Goal: Transaction & Acquisition: Purchase product/service

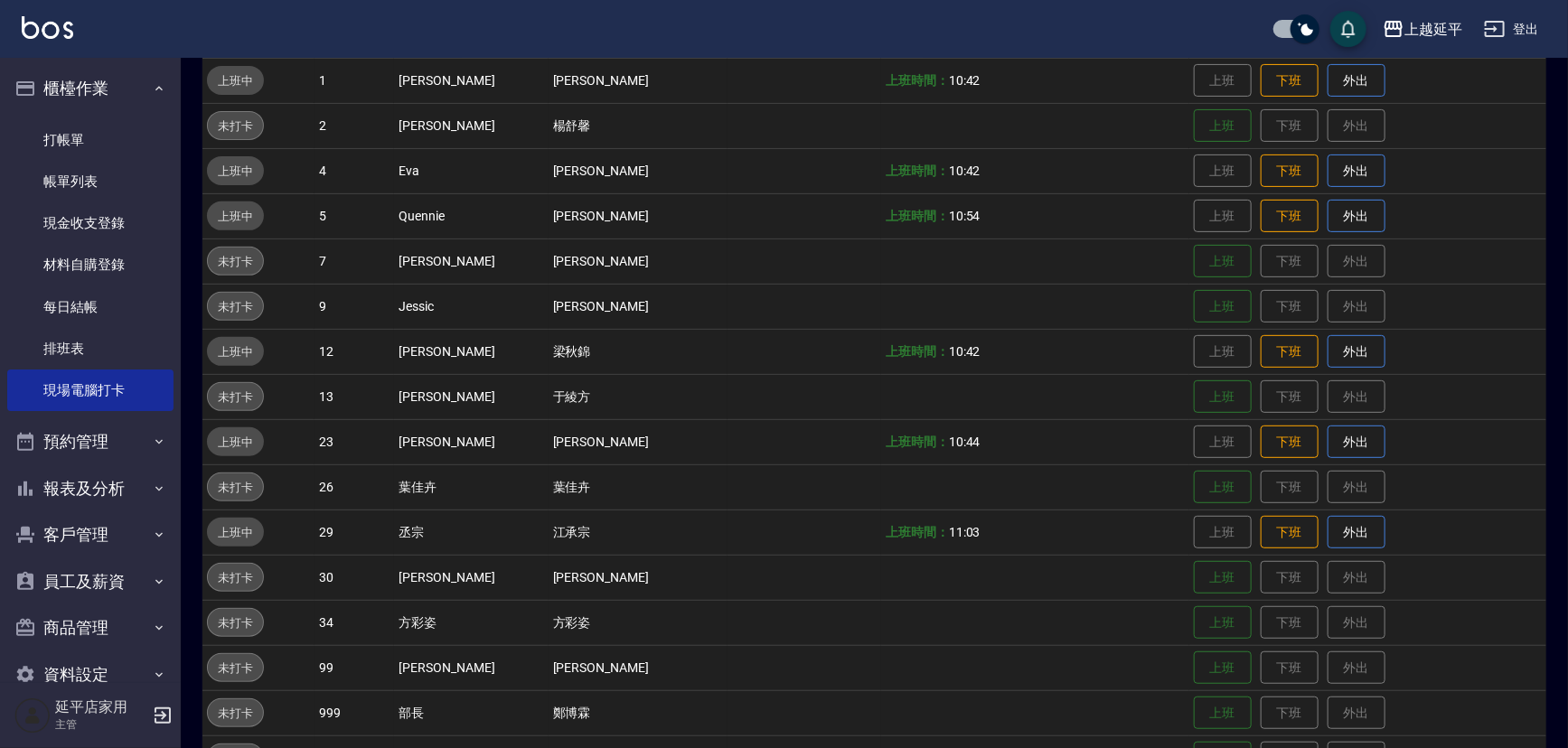
scroll to position [206, 0]
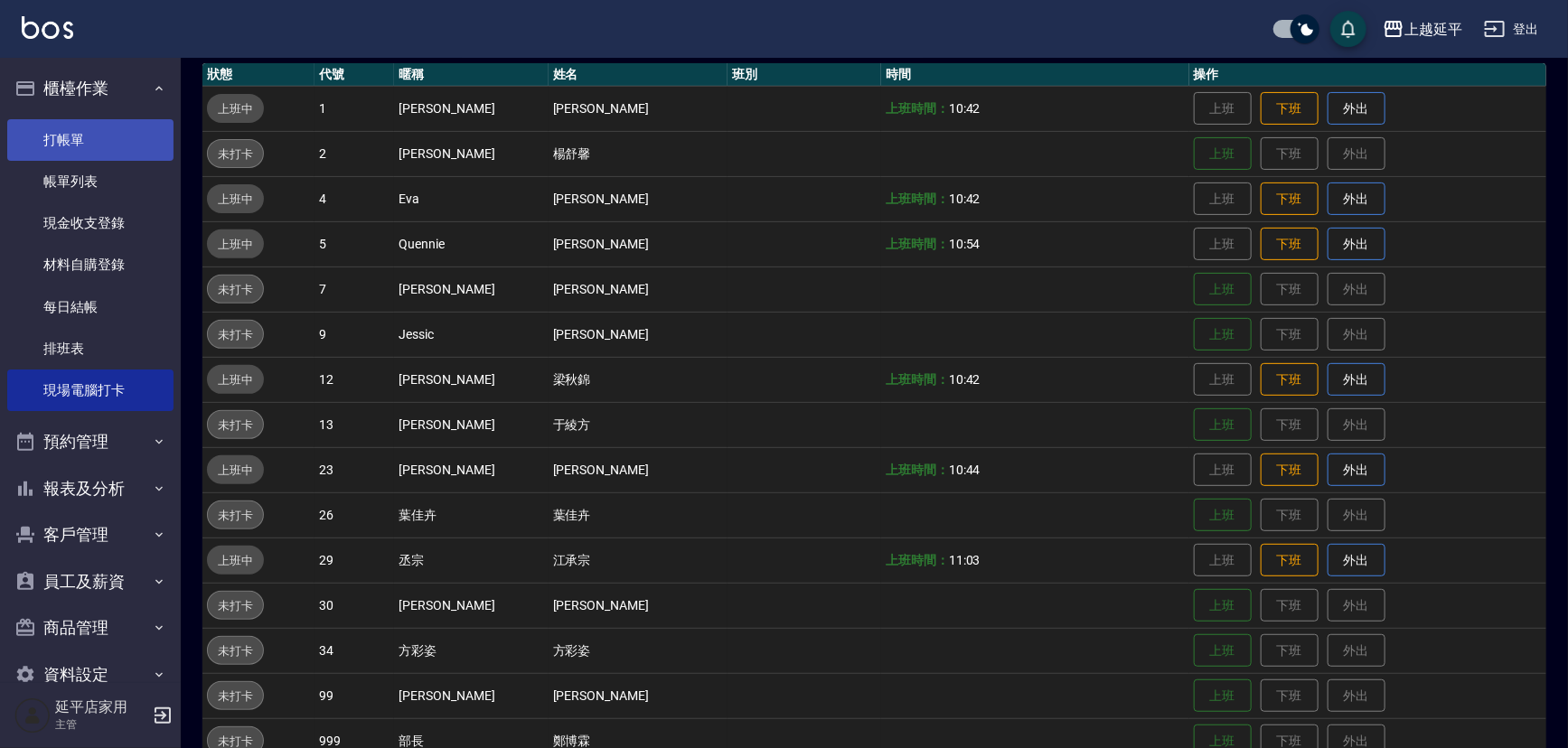
click at [108, 145] on link "打帳單" at bounding box center [90, 140] width 167 height 41
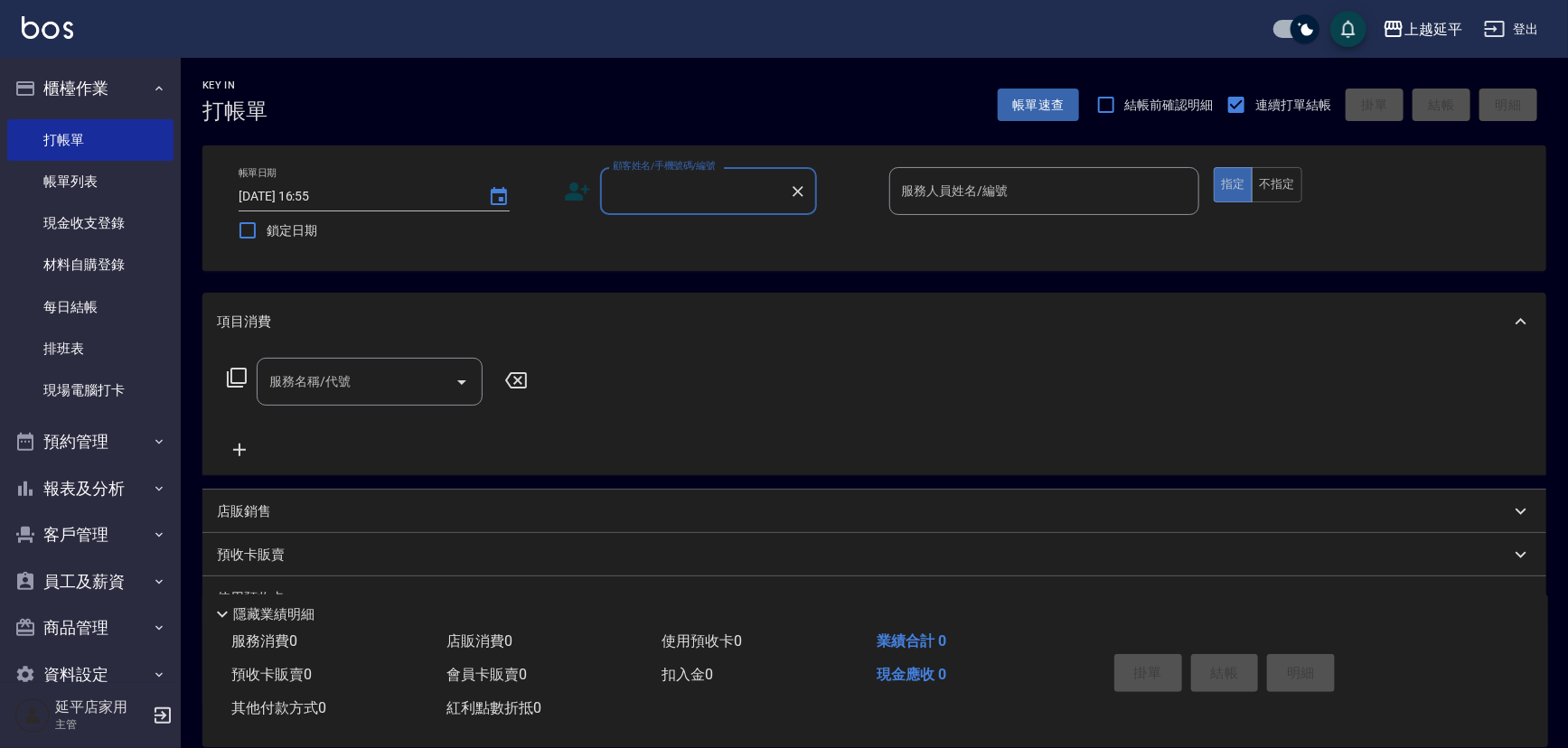
click at [673, 194] on input "顧客姓名/手機號碼/編號" at bounding box center [694, 191] width 174 height 31
click at [695, 241] on li "新增 "01"" at bounding box center [708, 237] width 217 height 29
type input "01"
click at [953, 201] on input "服務人員姓名/編號" at bounding box center [1044, 191] width 294 height 31
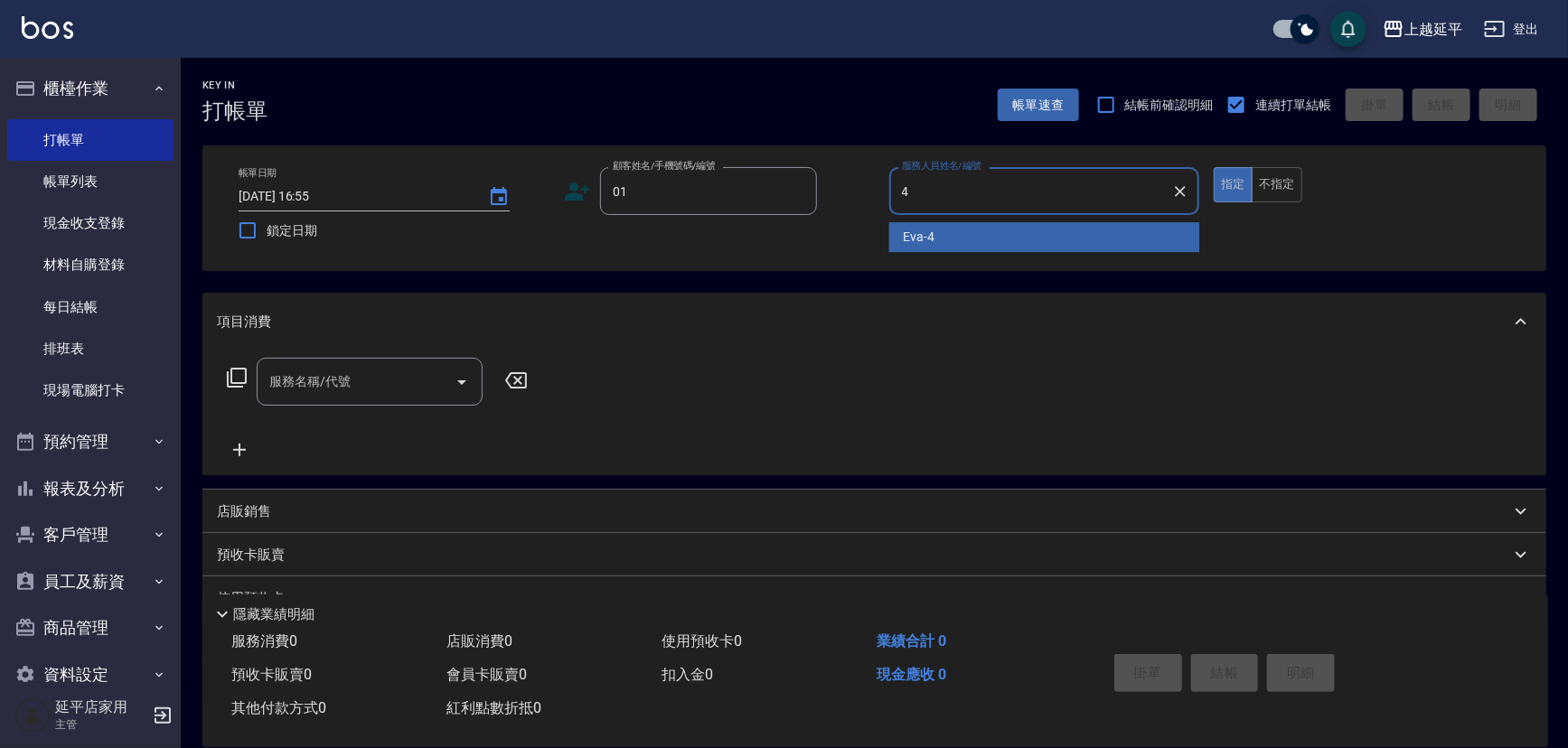
click at [951, 235] on div "[PERSON_NAME] -4" at bounding box center [1044, 237] width 311 height 29
type input "[PERSON_NAME]-4"
click at [408, 379] on input "服務名稱/代號" at bounding box center [356, 381] width 182 height 31
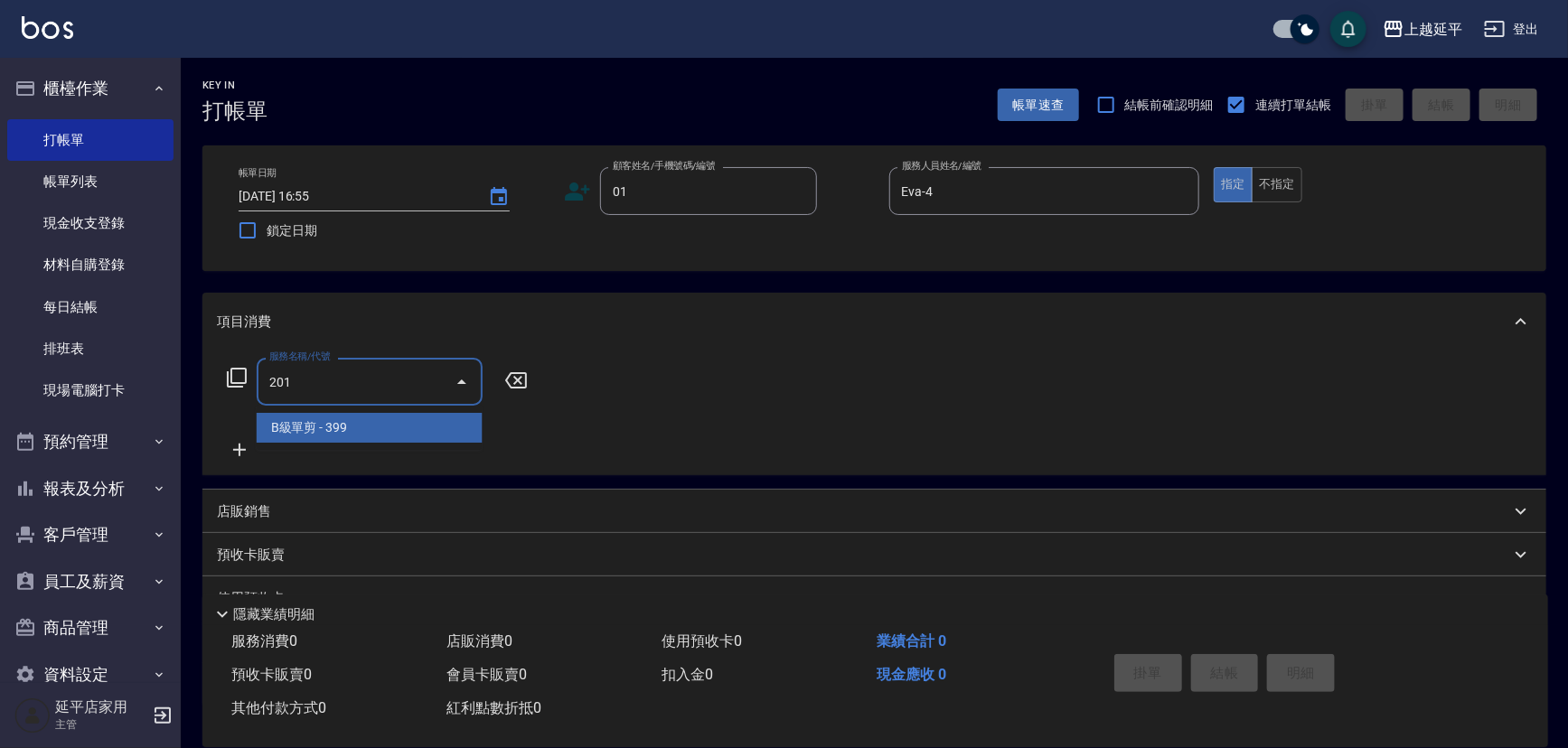
click at [401, 425] on span "B級單剪 - 399" at bounding box center [370, 427] width 226 height 29
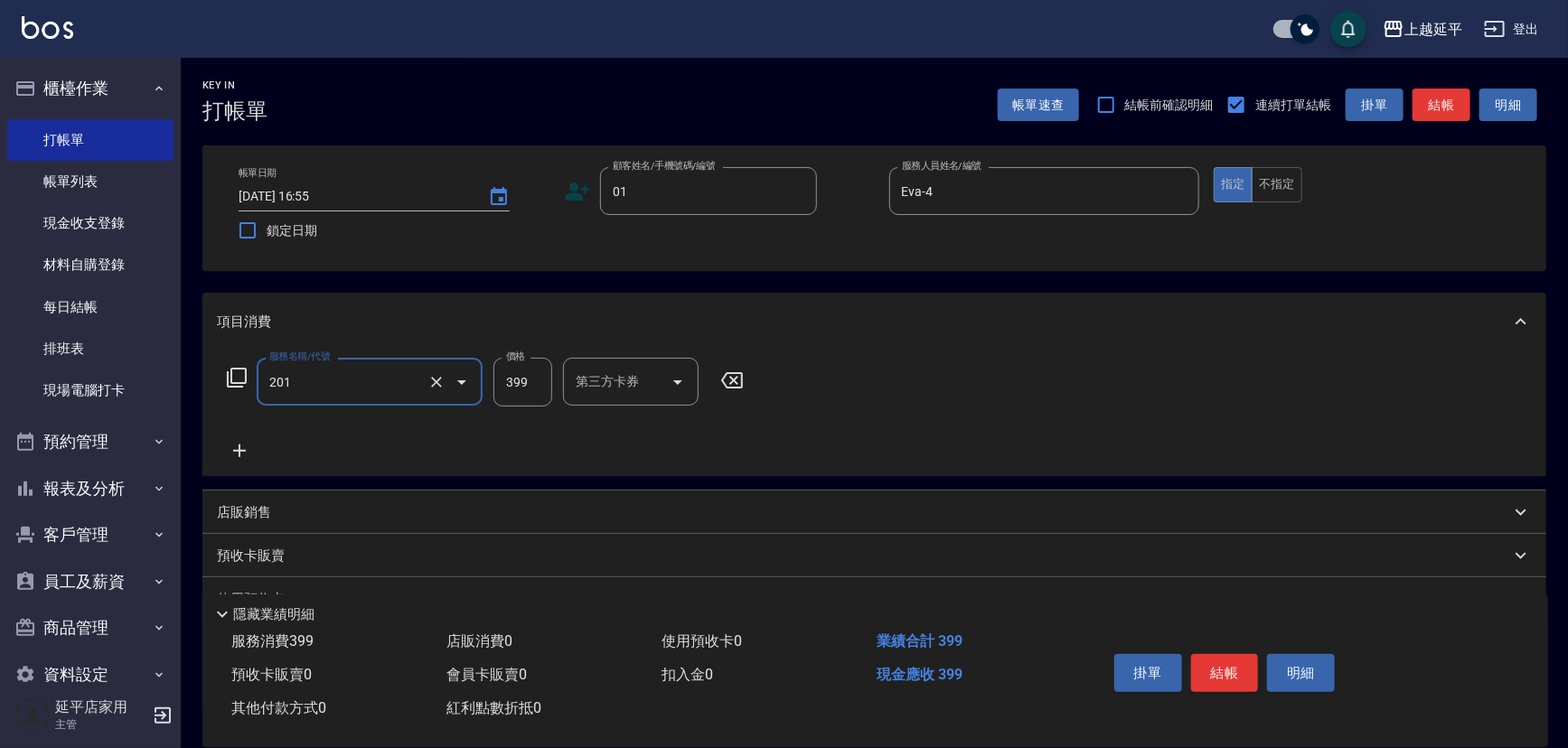
type input "B級單剪(201)"
click at [1451, 98] on button "結帳" at bounding box center [1441, 105] width 58 height 33
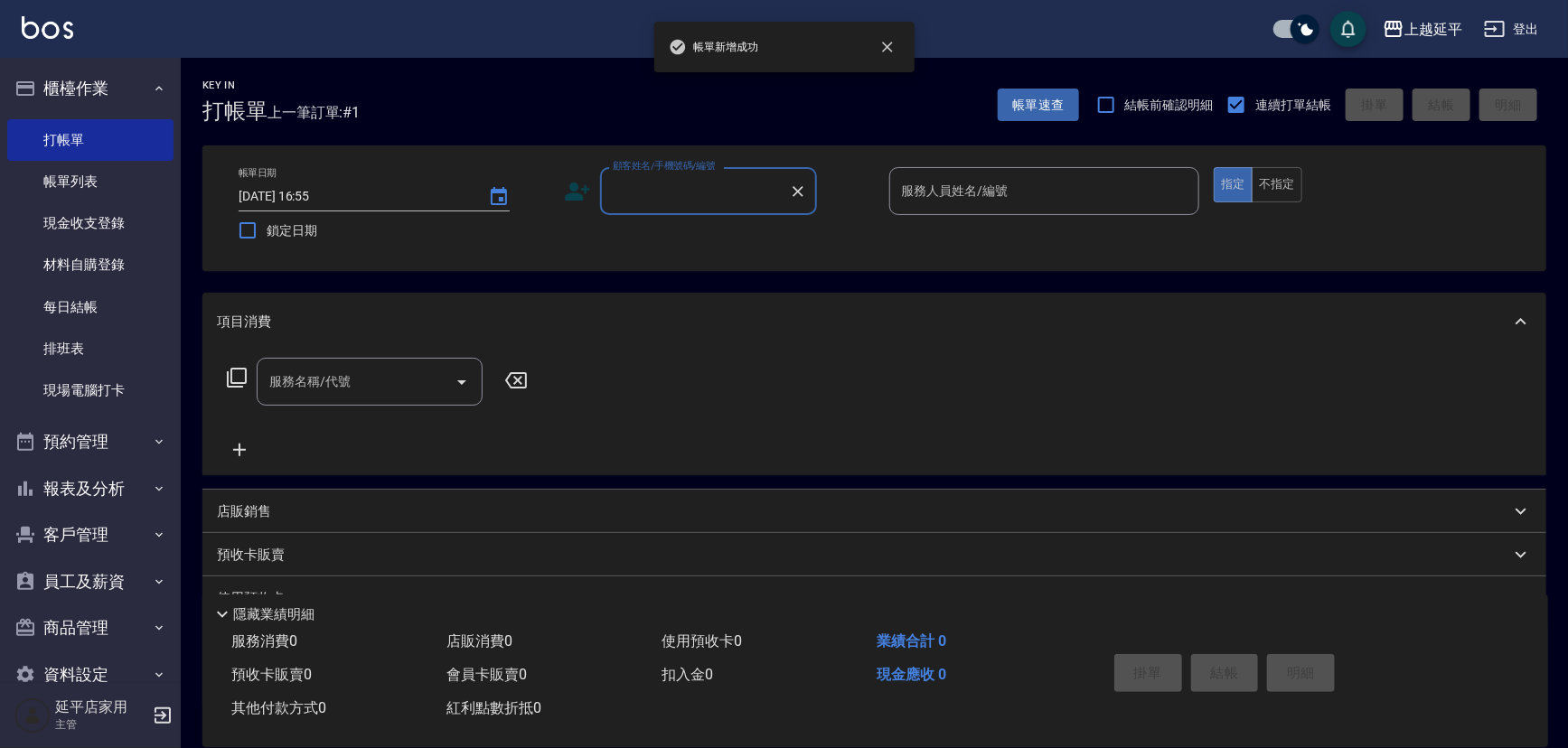
click at [705, 197] on input "顧客姓名/手機號碼/編號" at bounding box center [694, 191] width 174 height 31
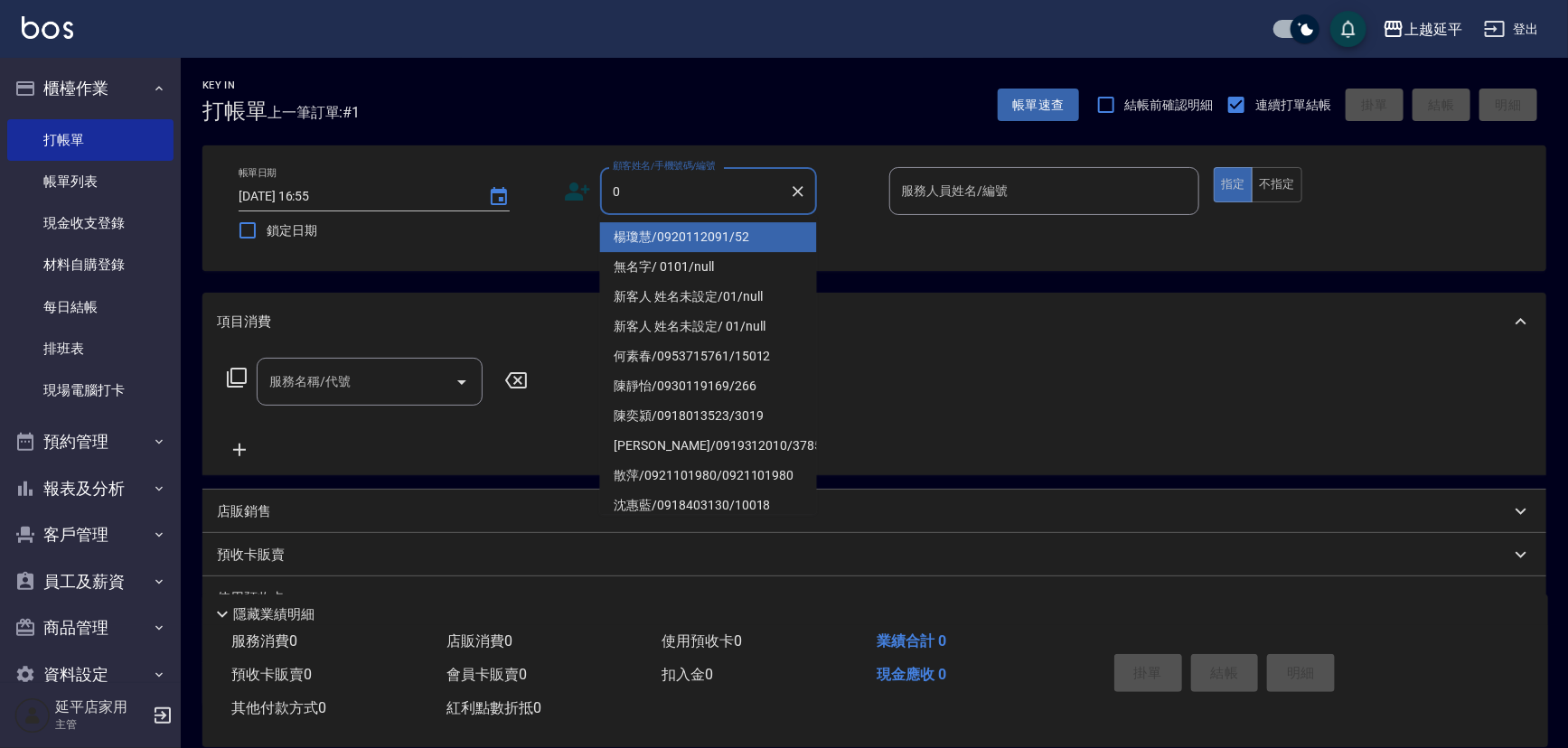
type input "01"
click at [721, 264] on li "無名字/ 0101/null" at bounding box center [708, 267] width 217 height 29
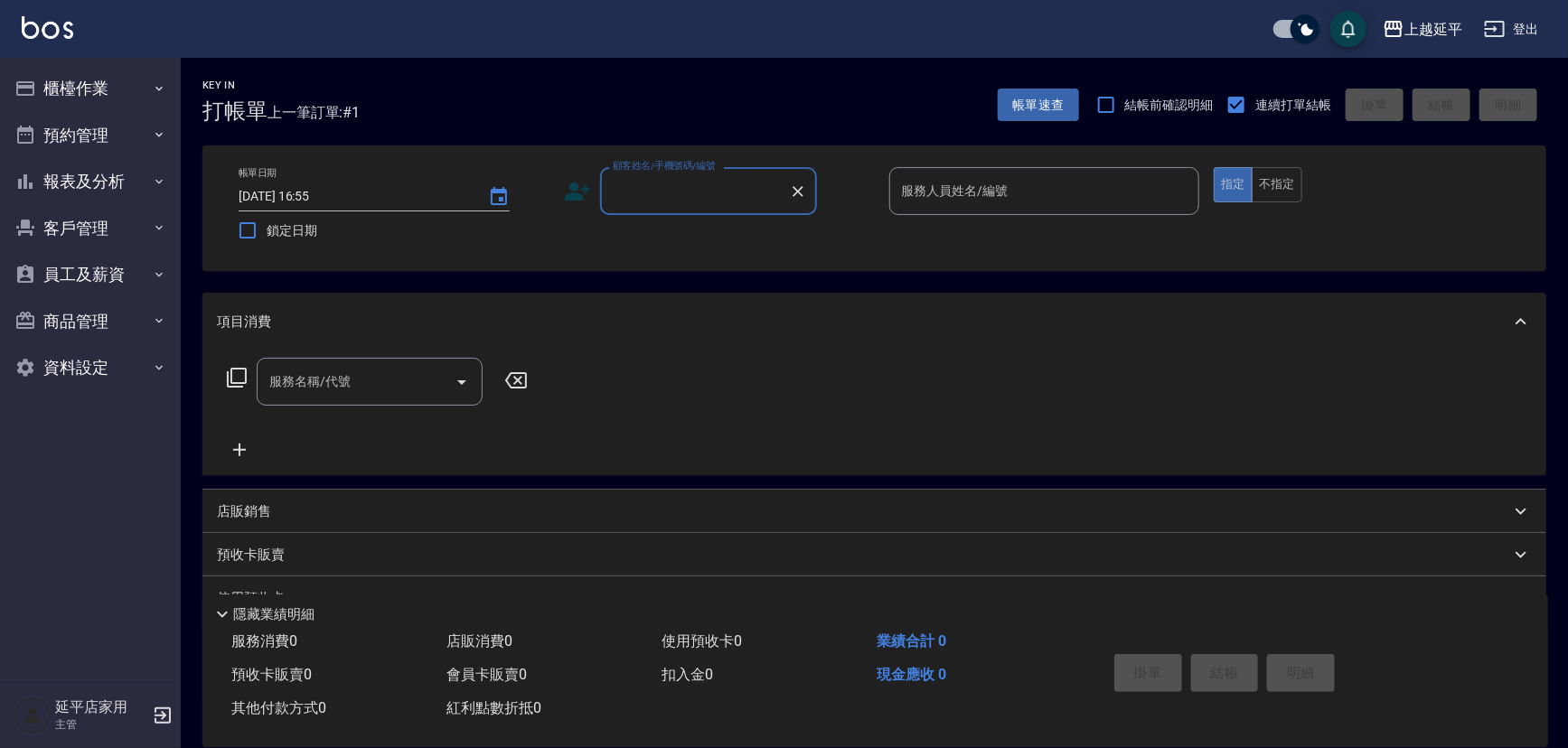
click at [737, 188] on input "顧客姓名/手機號碼/編號" at bounding box center [694, 191] width 174 height 31
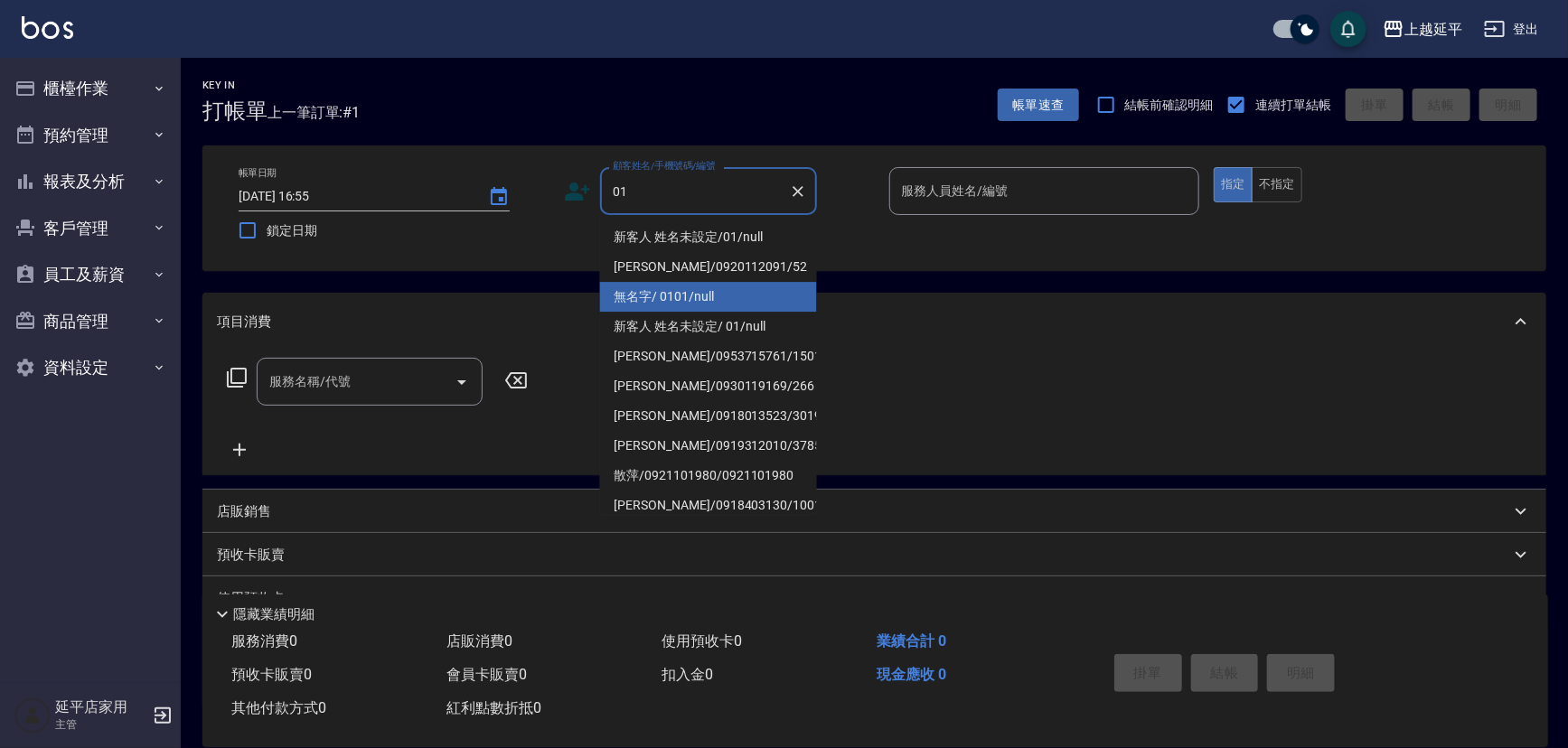
click at [709, 296] on li "無名字/ 0101/null" at bounding box center [708, 296] width 217 height 29
type input "無名字/ 0101/null"
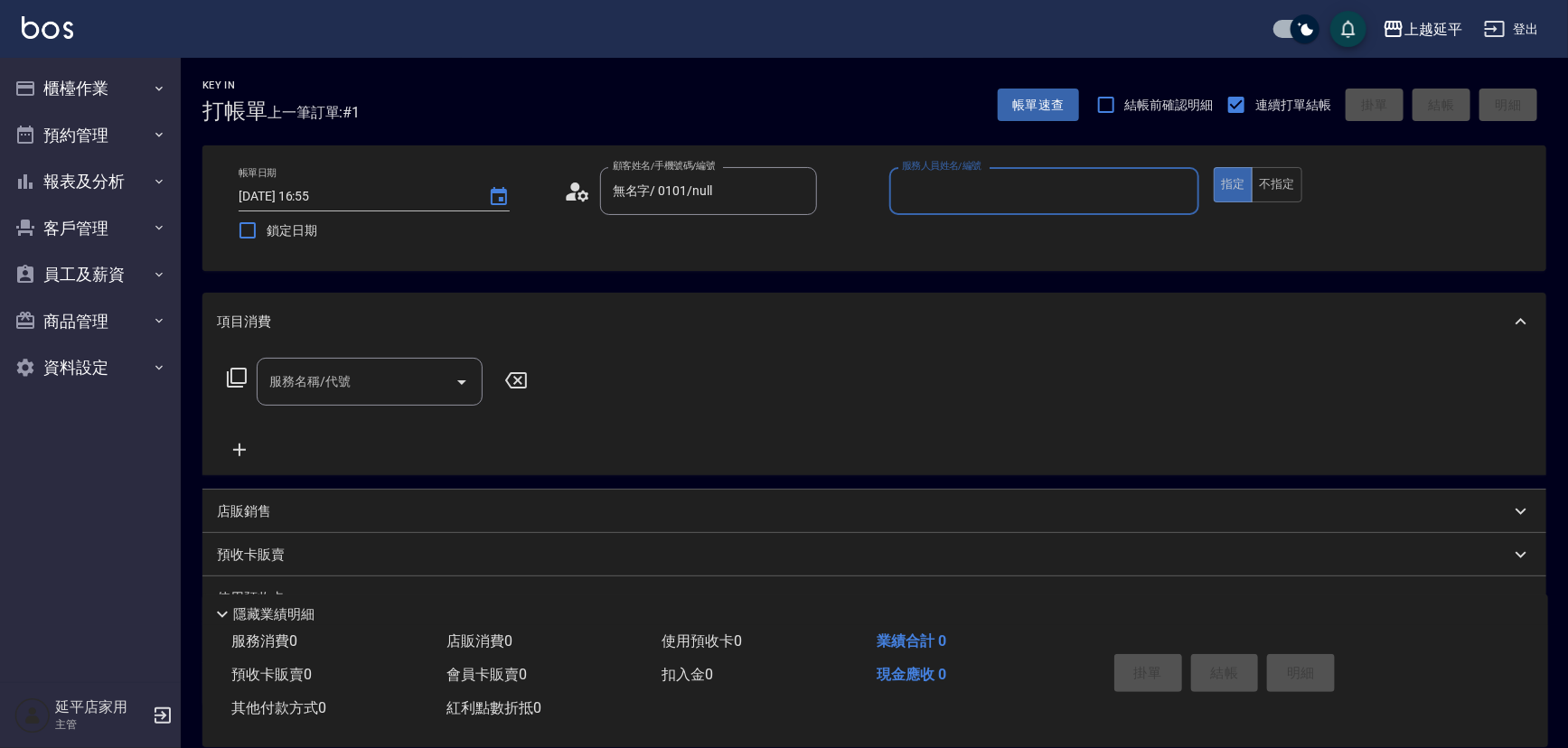
click at [995, 189] on input "服務人員姓名/編號" at bounding box center [1044, 191] width 294 height 31
click at [969, 233] on div "[PERSON_NAME] -4" at bounding box center [1044, 237] width 311 height 29
type input "[PERSON_NAME]-4"
click at [390, 375] on input "服務名稱/代號" at bounding box center [356, 381] width 182 height 31
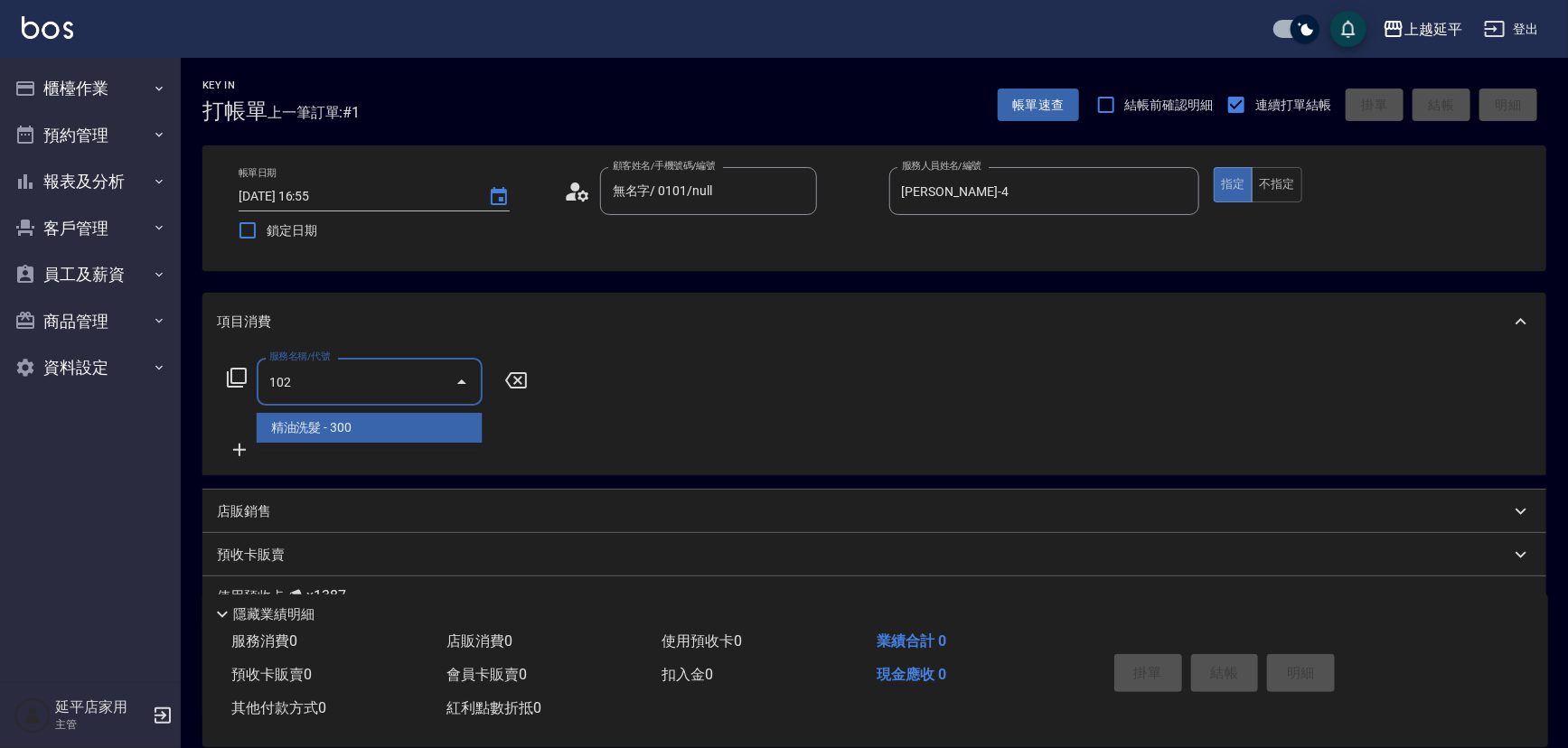
click at [397, 426] on span "精油洗髮 - 300" at bounding box center [370, 427] width 226 height 29
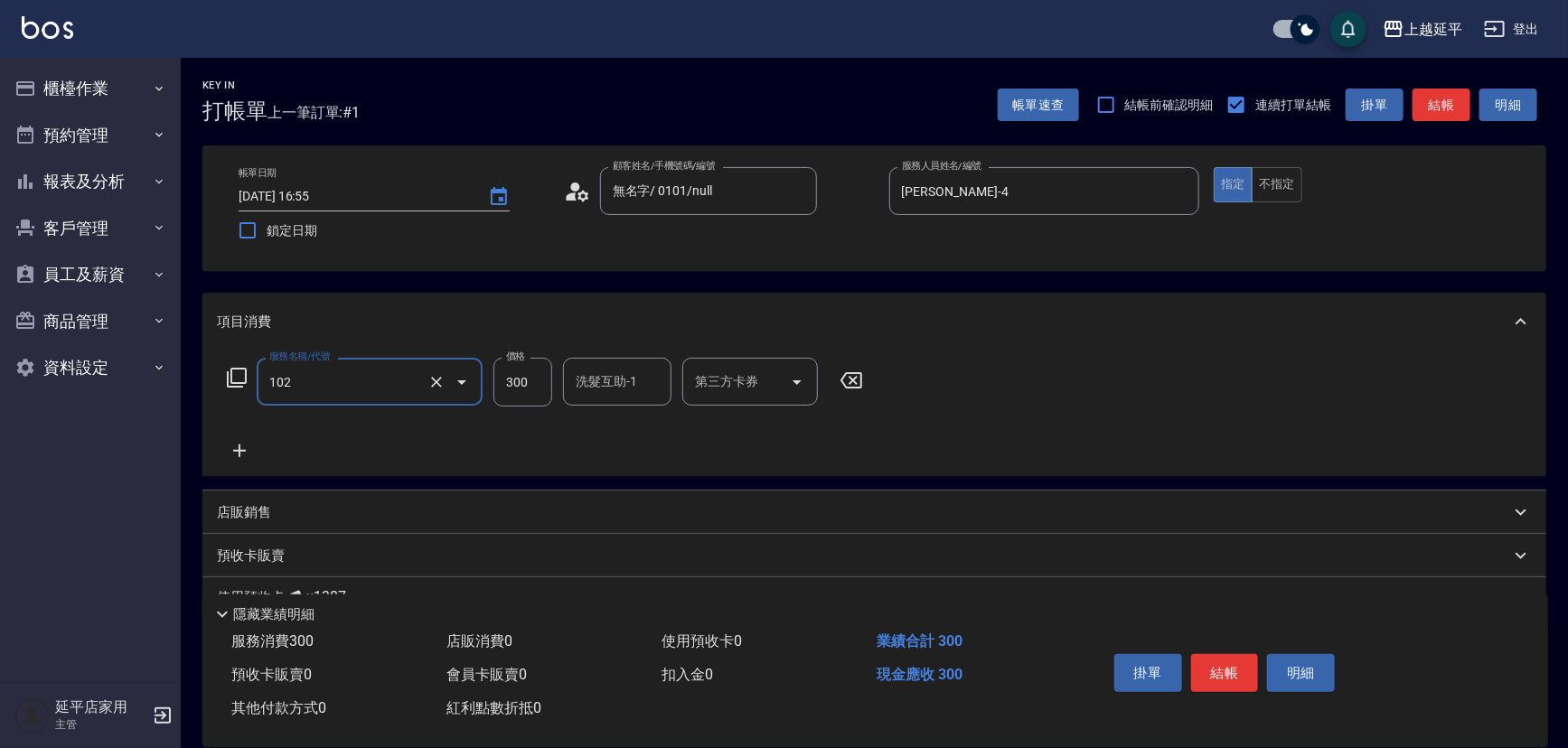
type input "精油洗髮(102)"
click at [1290, 206] on div "帳單日期 [DATE] 16:55 鎖定日期 顧客姓名/手機號碼/編號 無名字/ 0101/null 顧客姓名/手機號碼/編號 服務人員姓名/編號 [PERS…" at bounding box center [875, 208] width 1300 height 82
click at [1298, 186] on div "指定 不指定" at bounding box center [1368, 184] width 311 height 35
click at [1286, 189] on button "不指定" at bounding box center [1277, 184] width 51 height 35
click at [1439, 101] on button "結帳" at bounding box center [1441, 105] width 58 height 33
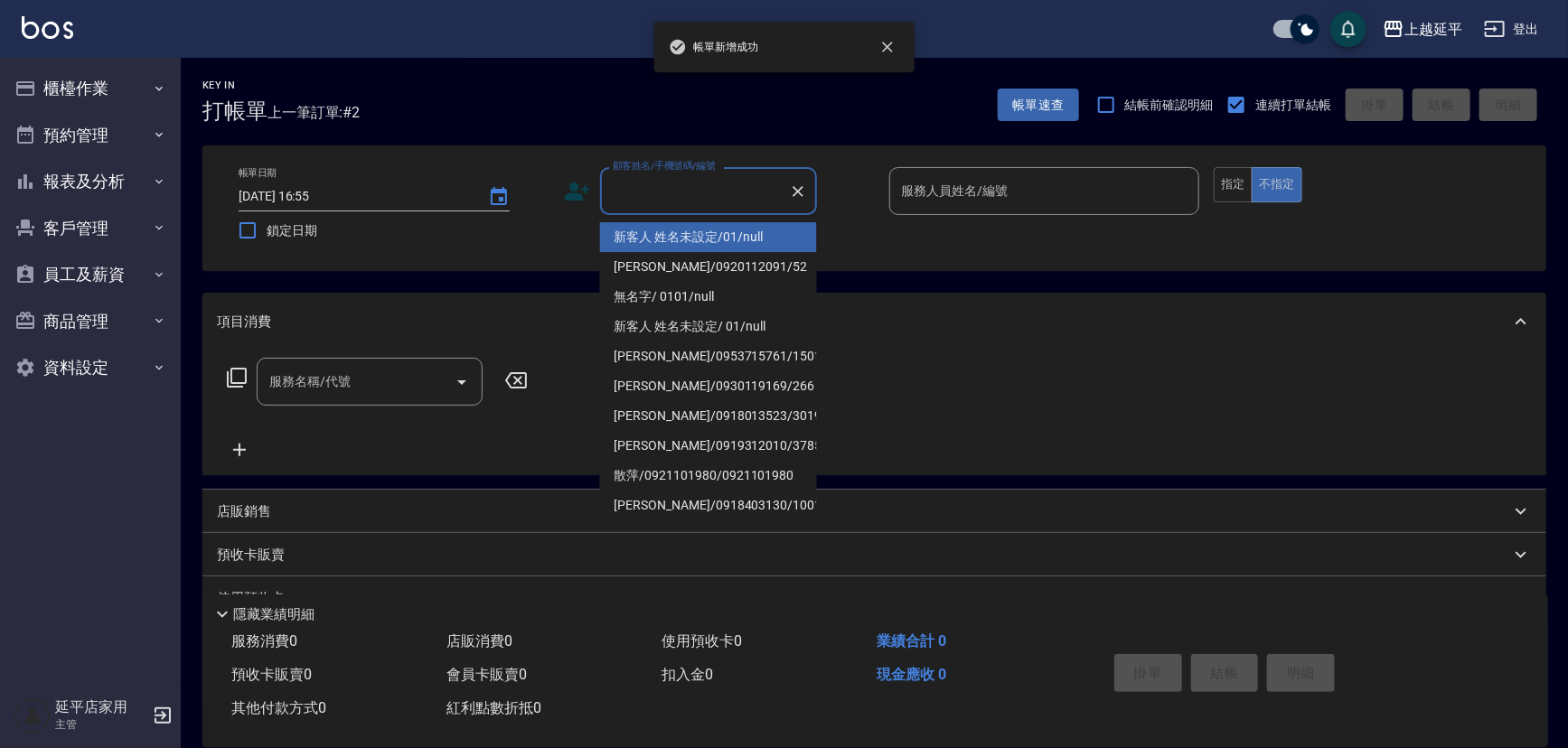
click at [723, 194] on input "顧客姓名/手機號碼/編號" at bounding box center [694, 191] width 174 height 31
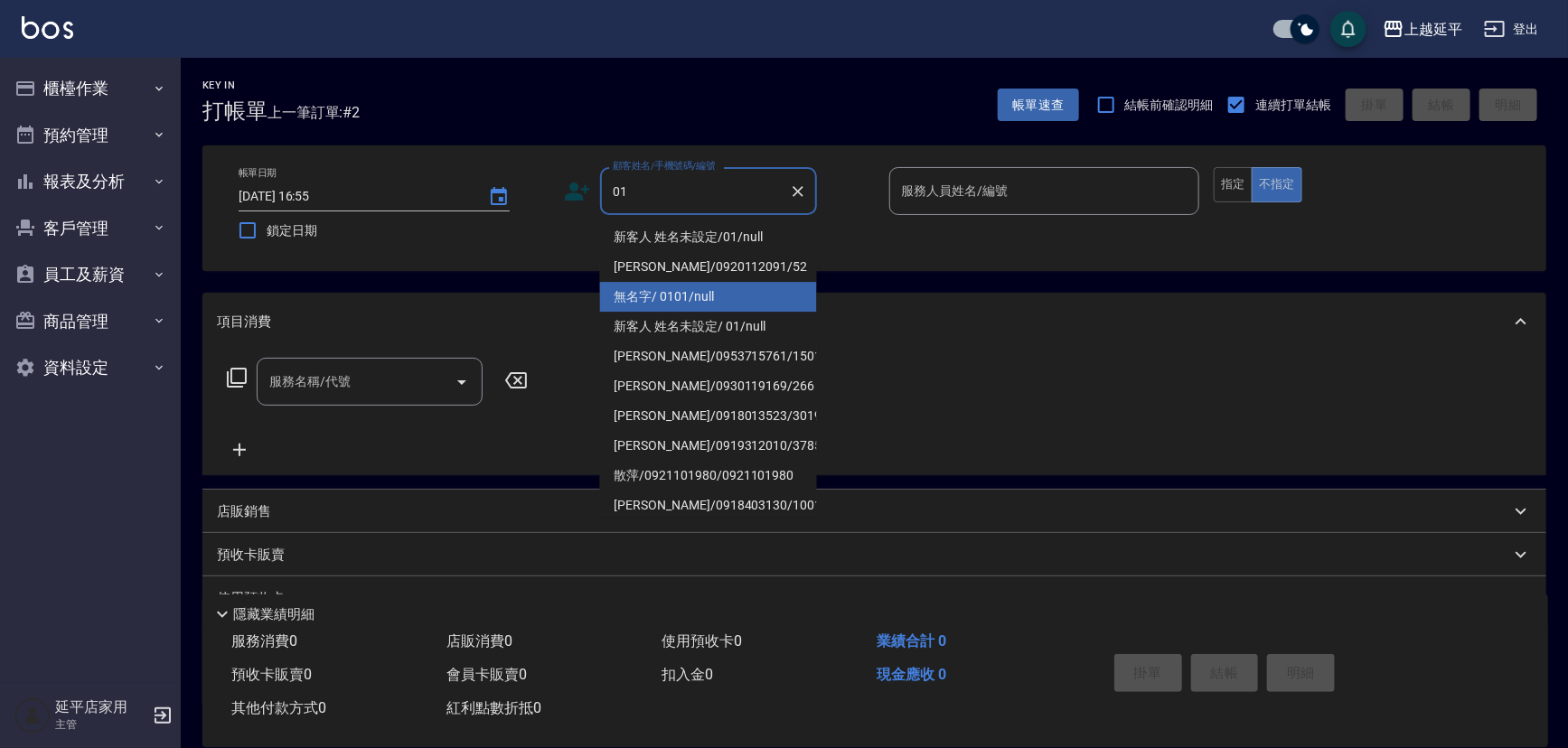
drag, startPoint x: 716, startPoint y: 301, endPoint x: 759, endPoint y: 288, distance: 44.9
click at [716, 304] on li "無名字/ 0101/null" at bounding box center [708, 296] width 217 height 29
type input "無名字/ 0101/null"
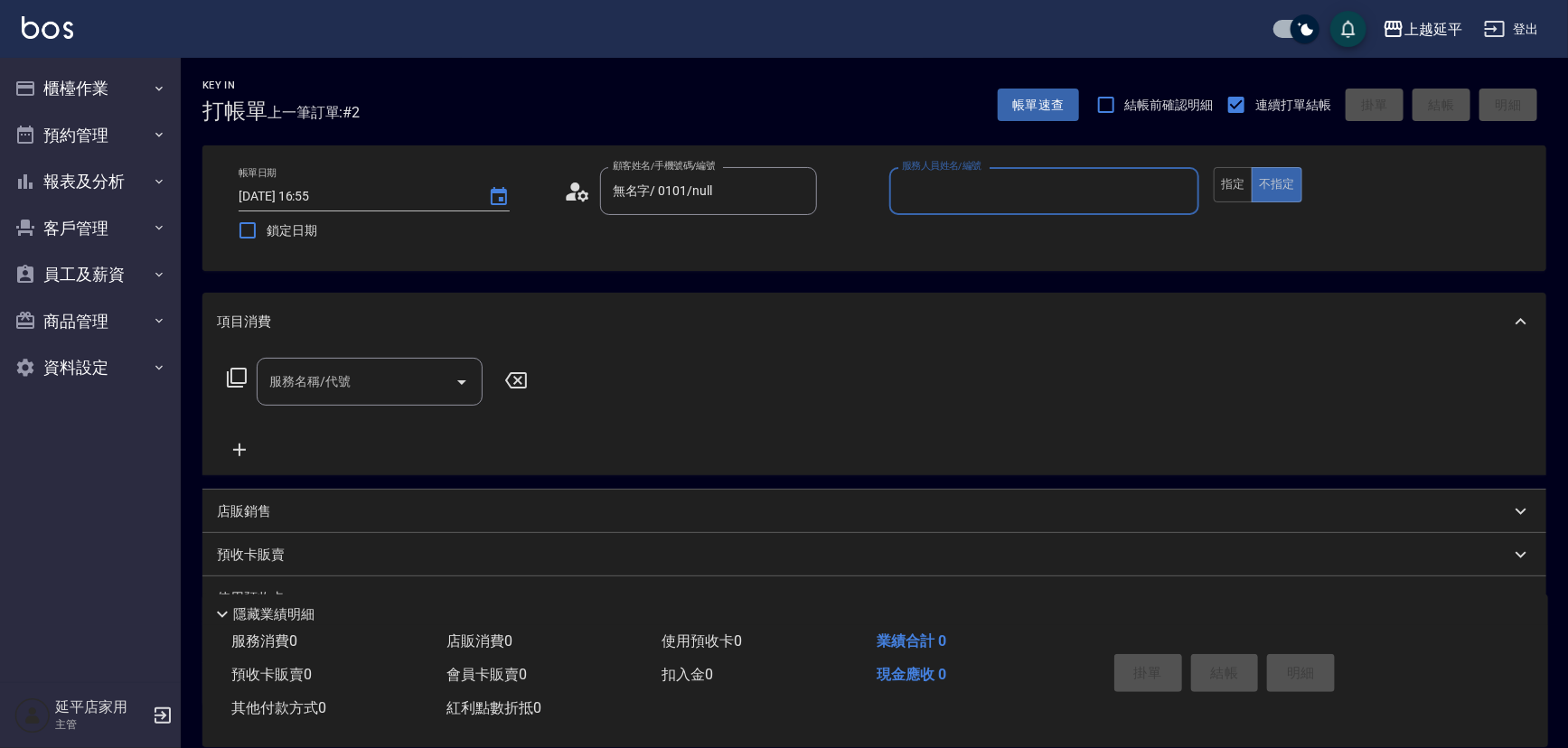
click at [967, 208] on div "服務人員姓名/編號" at bounding box center [1044, 190] width 311 height 48
drag, startPoint x: 958, startPoint y: 235, endPoint x: 951, endPoint y: 228, distance: 9.9
click at [958, 226] on div "[PERSON_NAME] -4" at bounding box center [1044, 237] width 311 height 29
click at [379, 360] on div "服務名稱/代號" at bounding box center [370, 381] width 226 height 48
type input "[PERSON_NAME]-4"
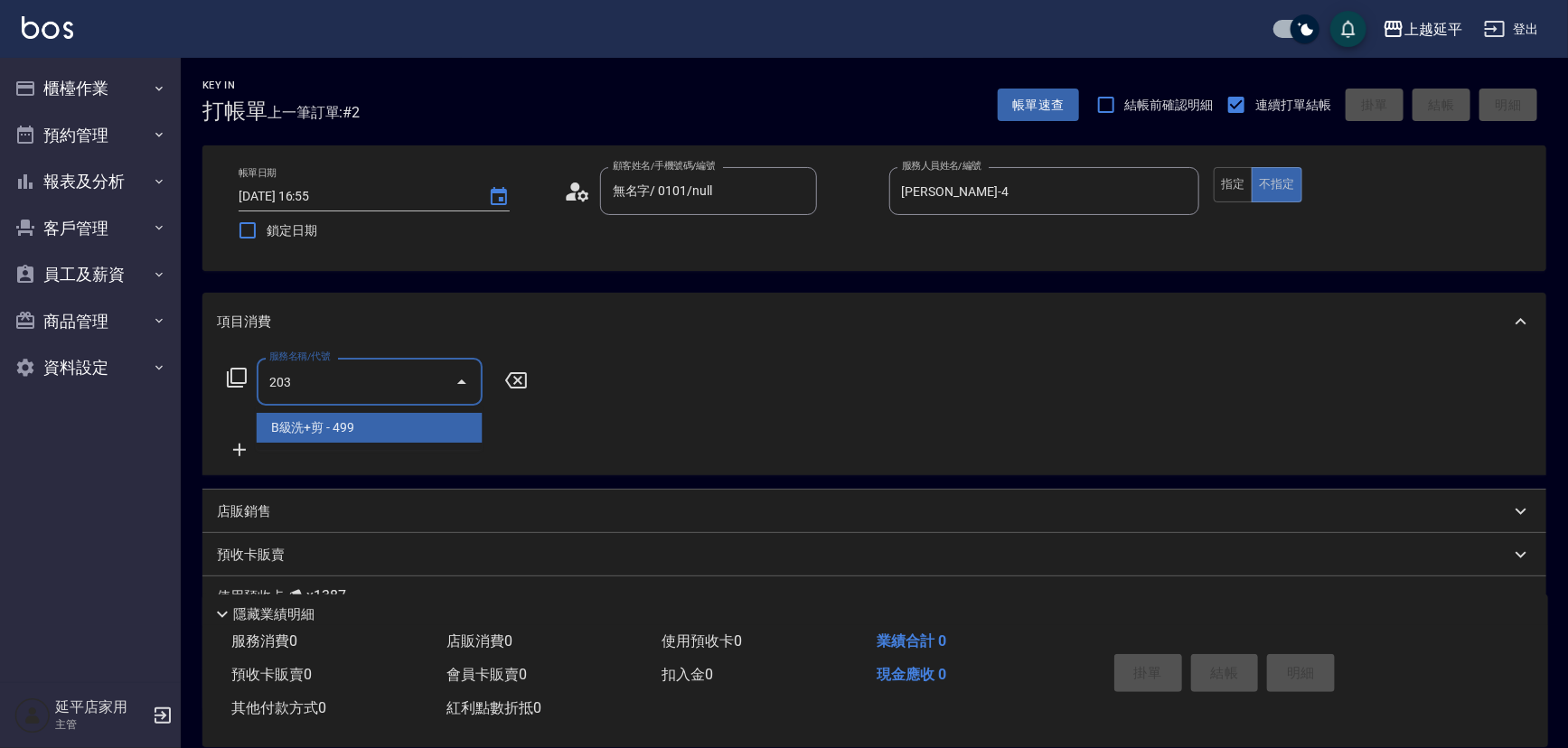
click at [373, 427] on span "B級洗+剪 - 499" at bounding box center [370, 427] width 226 height 29
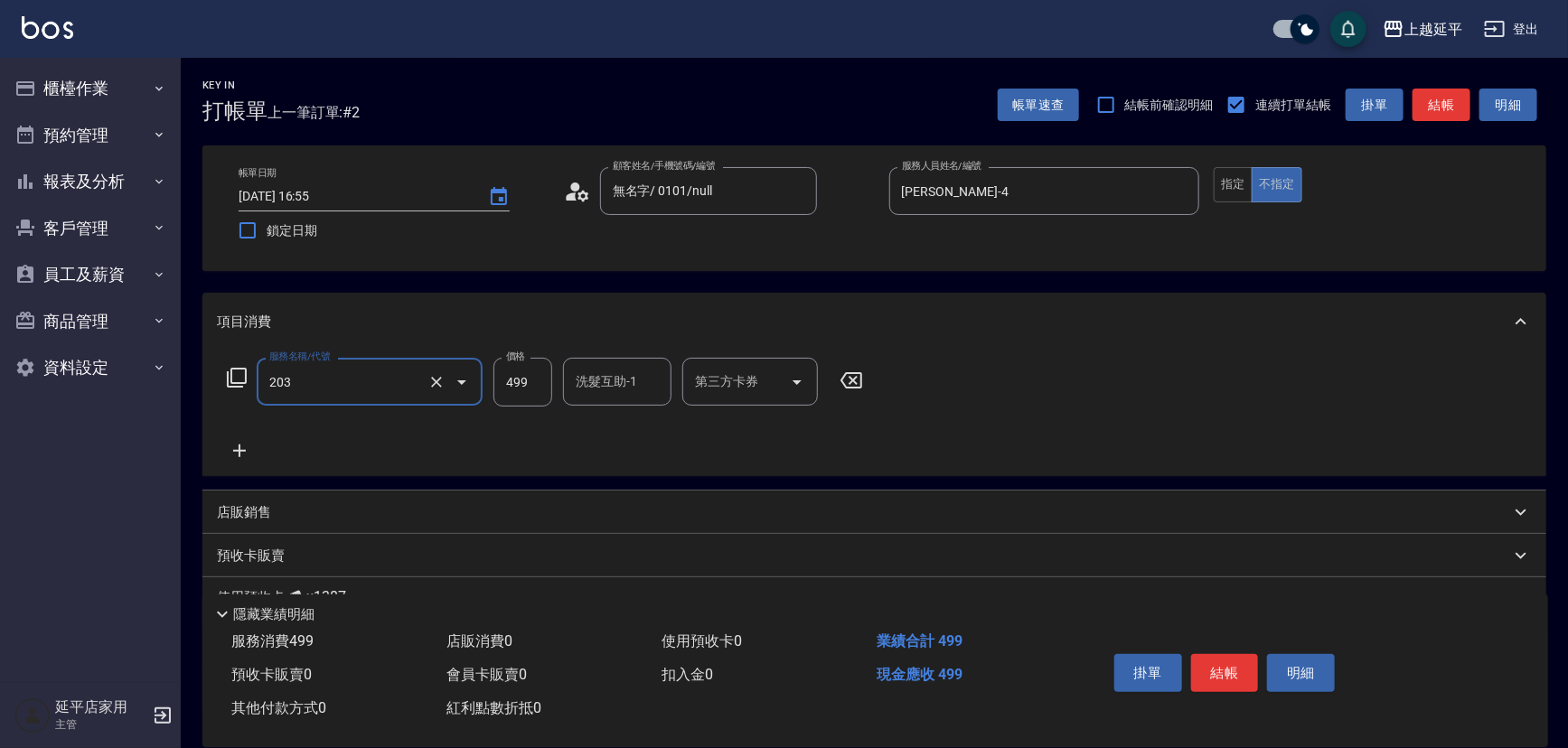
type input "B級洗+剪(203)"
click at [250, 451] on icon at bounding box center [239, 451] width 45 height 22
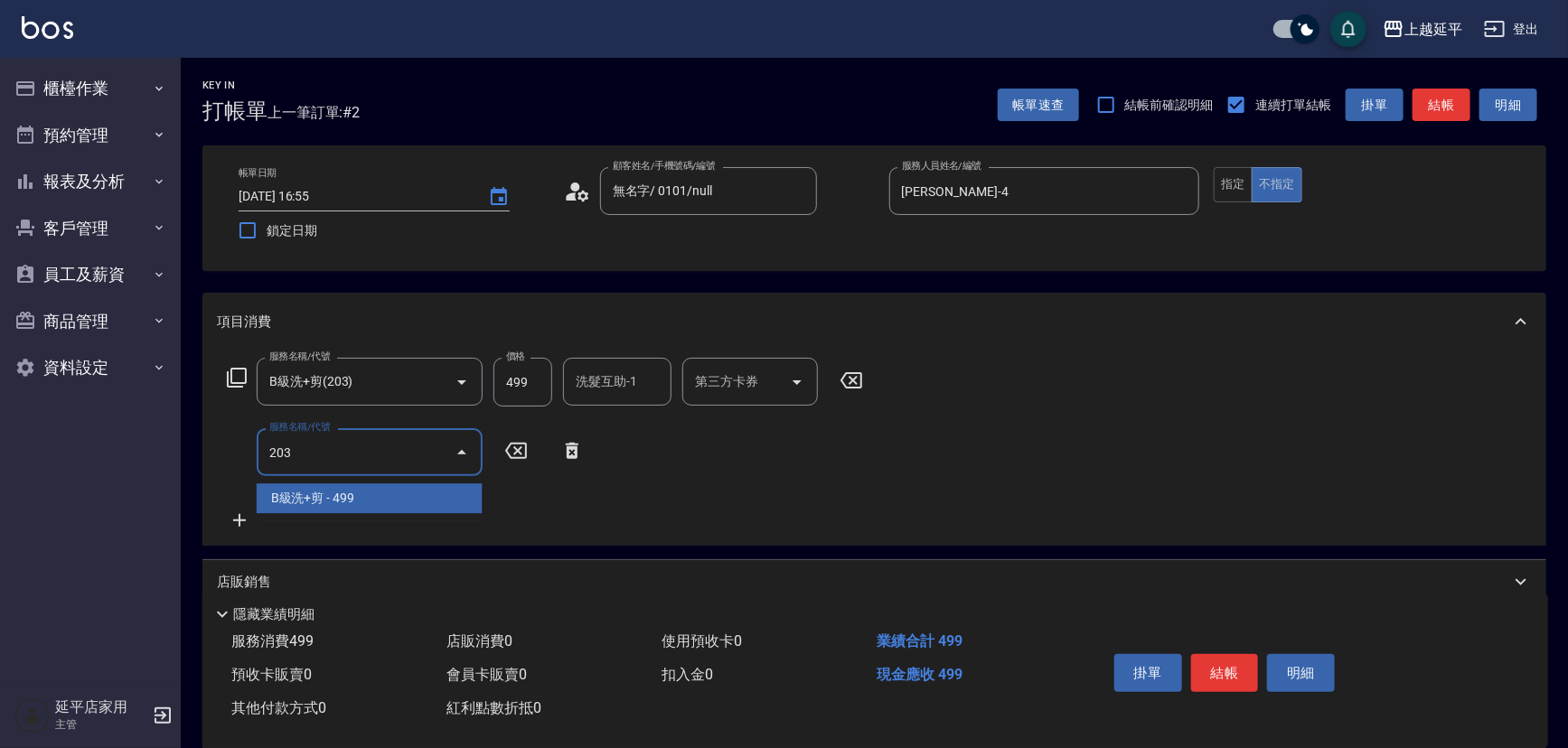
click at [446, 506] on span "B級洗+剪 - 499" at bounding box center [370, 498] width 226 height 29
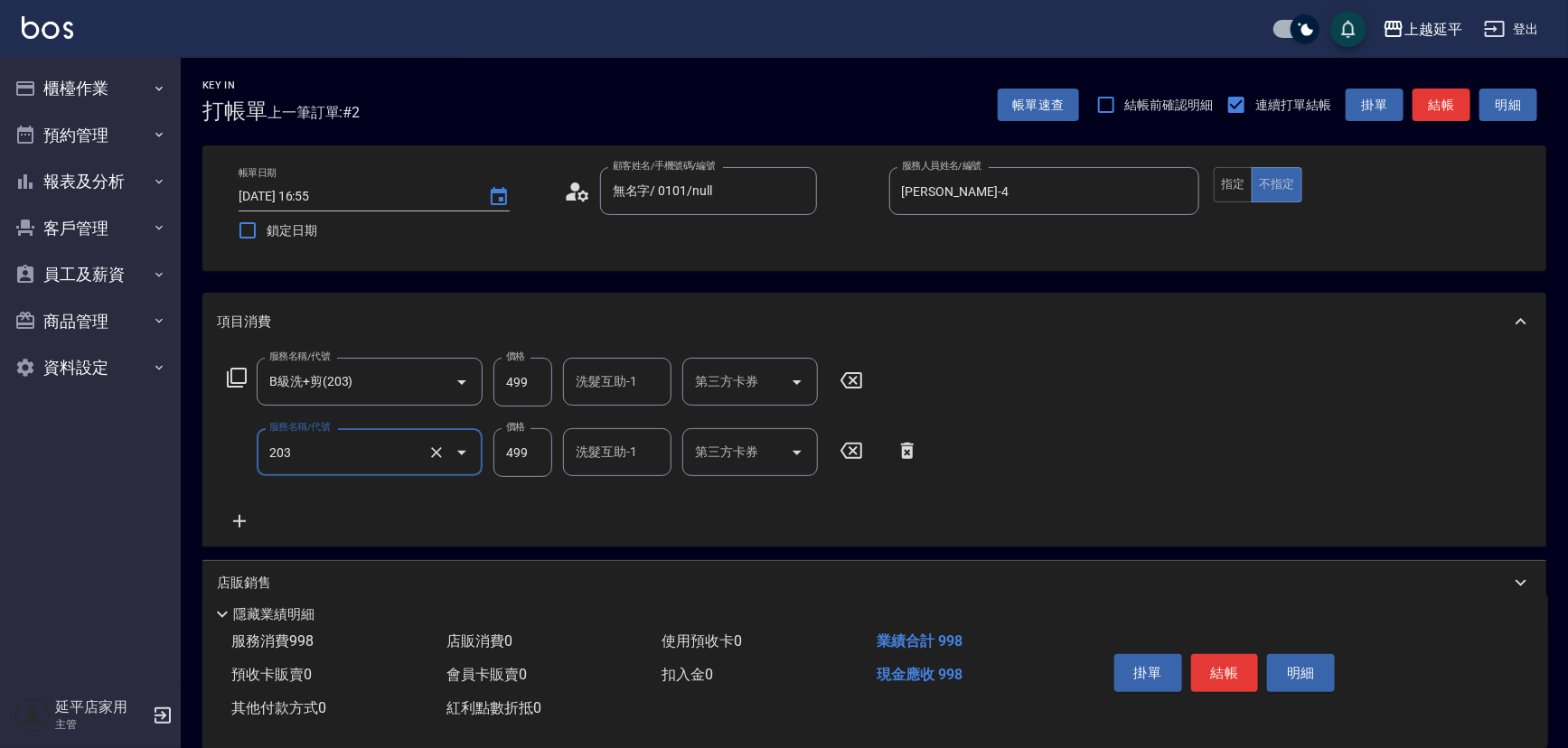
type input "B級洗+剪(203)"
click at [230, 521] on icon at bounding box center [239, 522] width 45 height 22
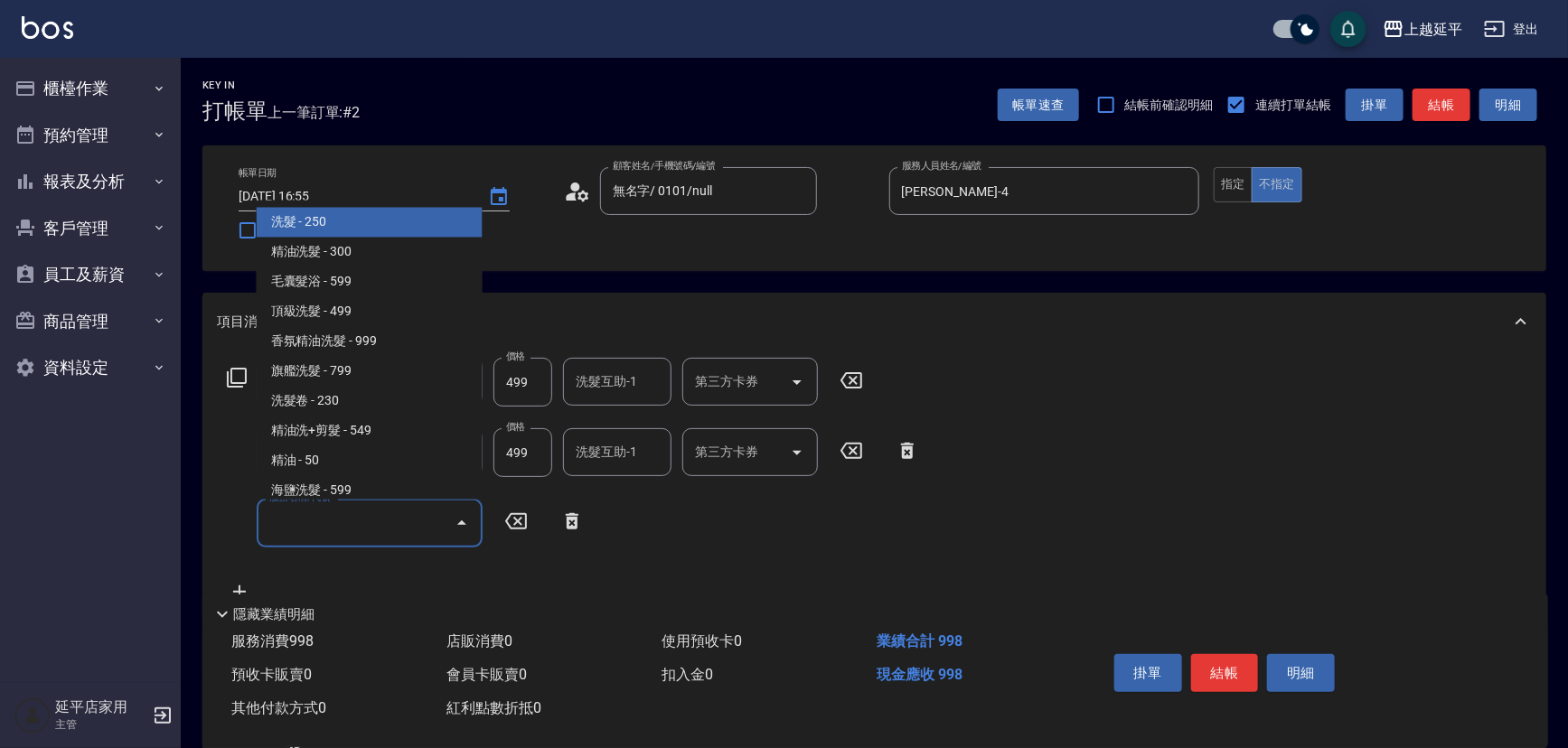
click at [334, 524] on input "服務名稱/代號" at bounding box center [356, 523] width 182 height 31
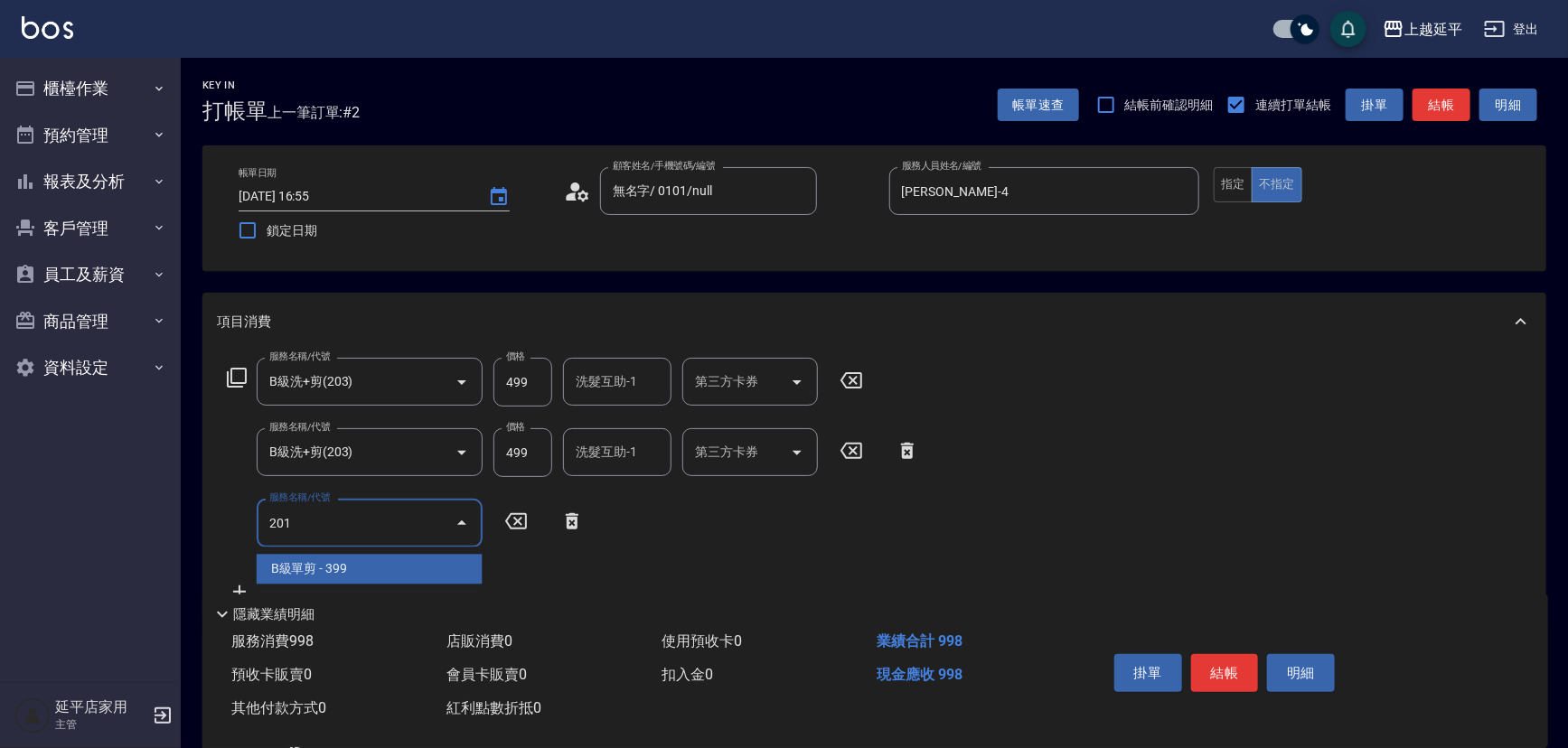
click at [374, 569] on span "B級單剪 - 399" at bounding box center [370, 569] width 226 height 29
type input "2"
click at [442, 576] on span "B級單剪 - 399" at bounding box center [370, 569] width 226 height 29
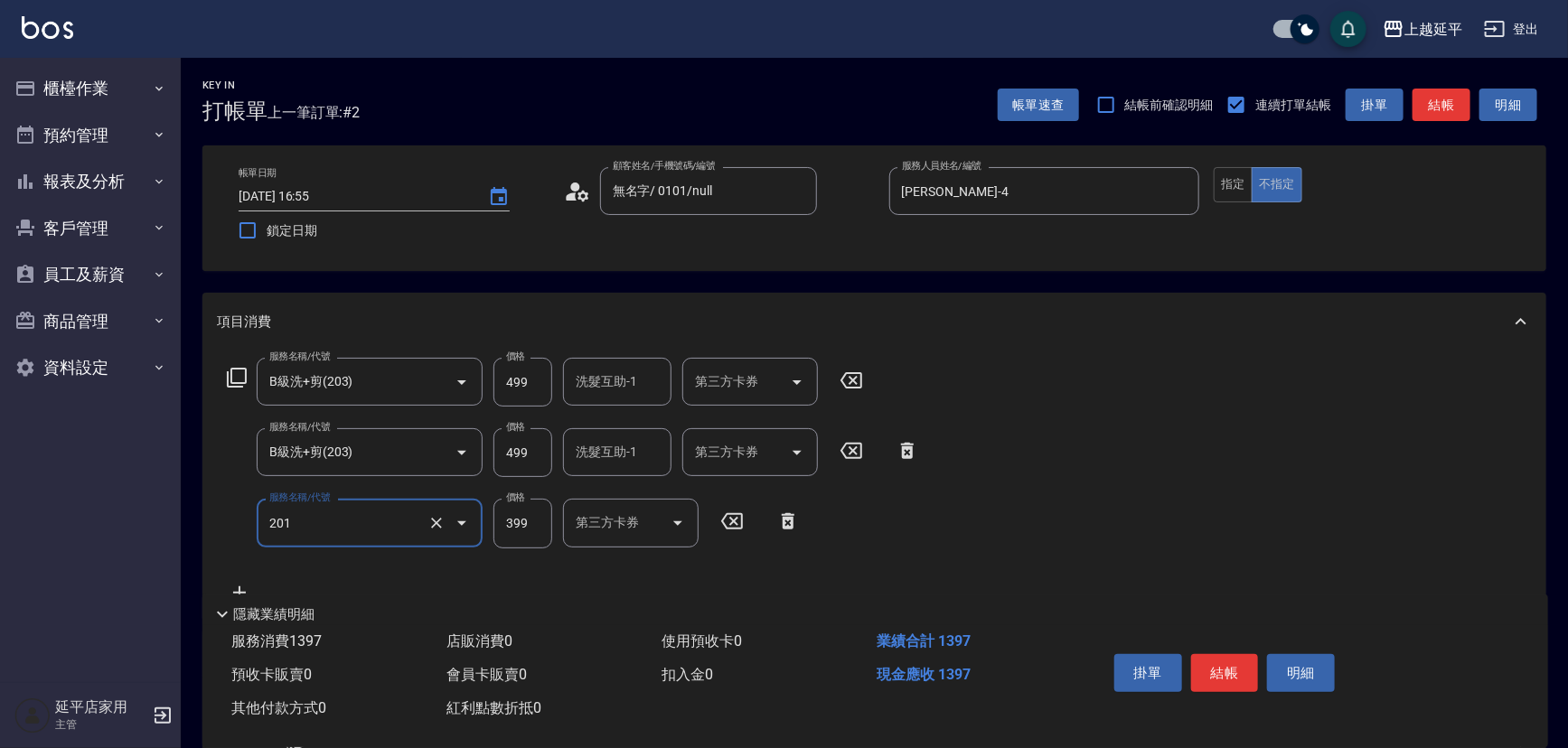
type input "B級單剪(201)"
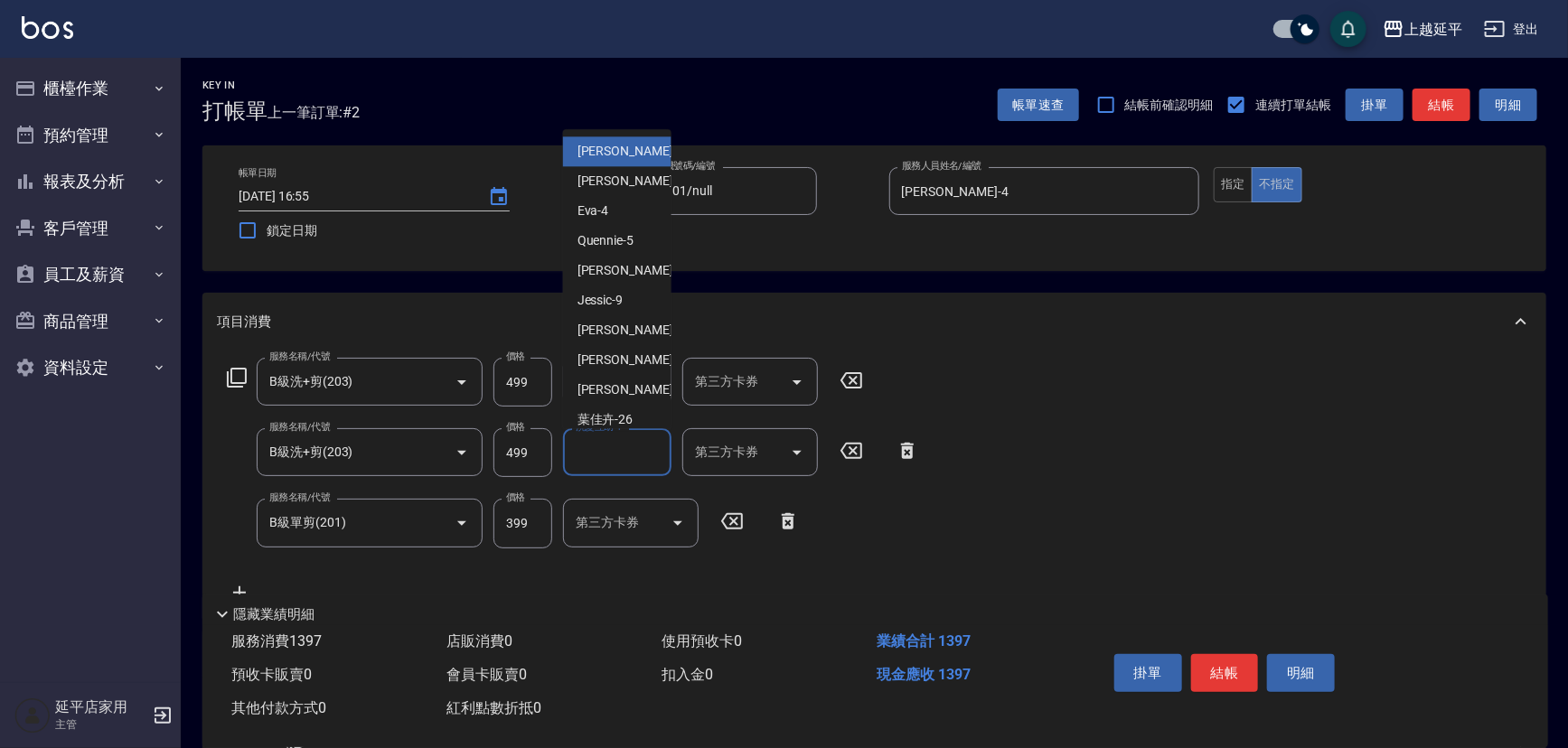
click at [635, 463] on input "洗髮互助-1" at bounding box center [617, 452] width 92 height 31
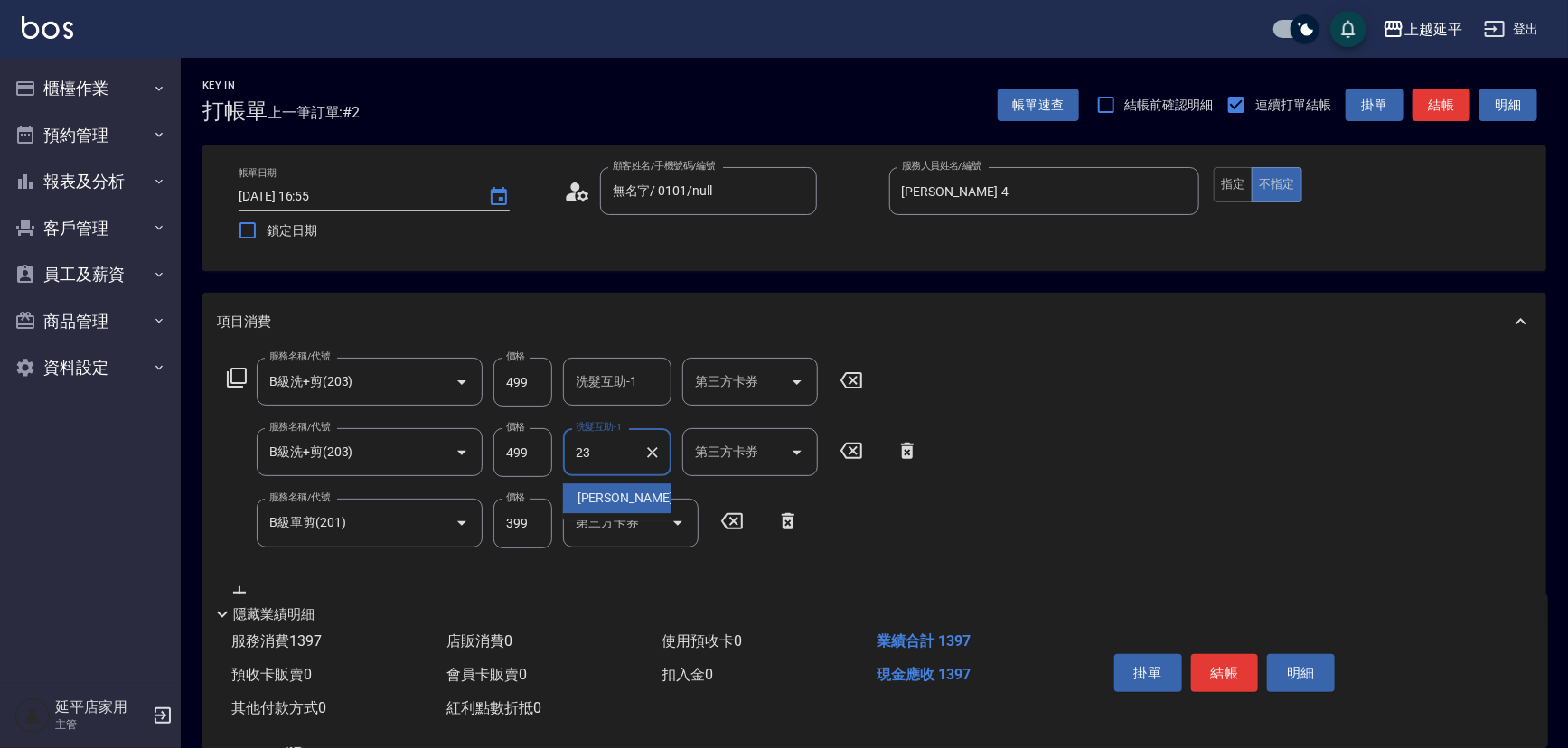
click at [616, 494] on span "恩恩 -23" at bounding box center [634, 497] width 114 height 19
type input "恩恩-23"
click at [1242, 181] on button "指定" at bounding box center [1233, 184] width 39 height 35
click at [1439, 98] on button "結帳" at bounding box center [1441, 105] width 58 height 33
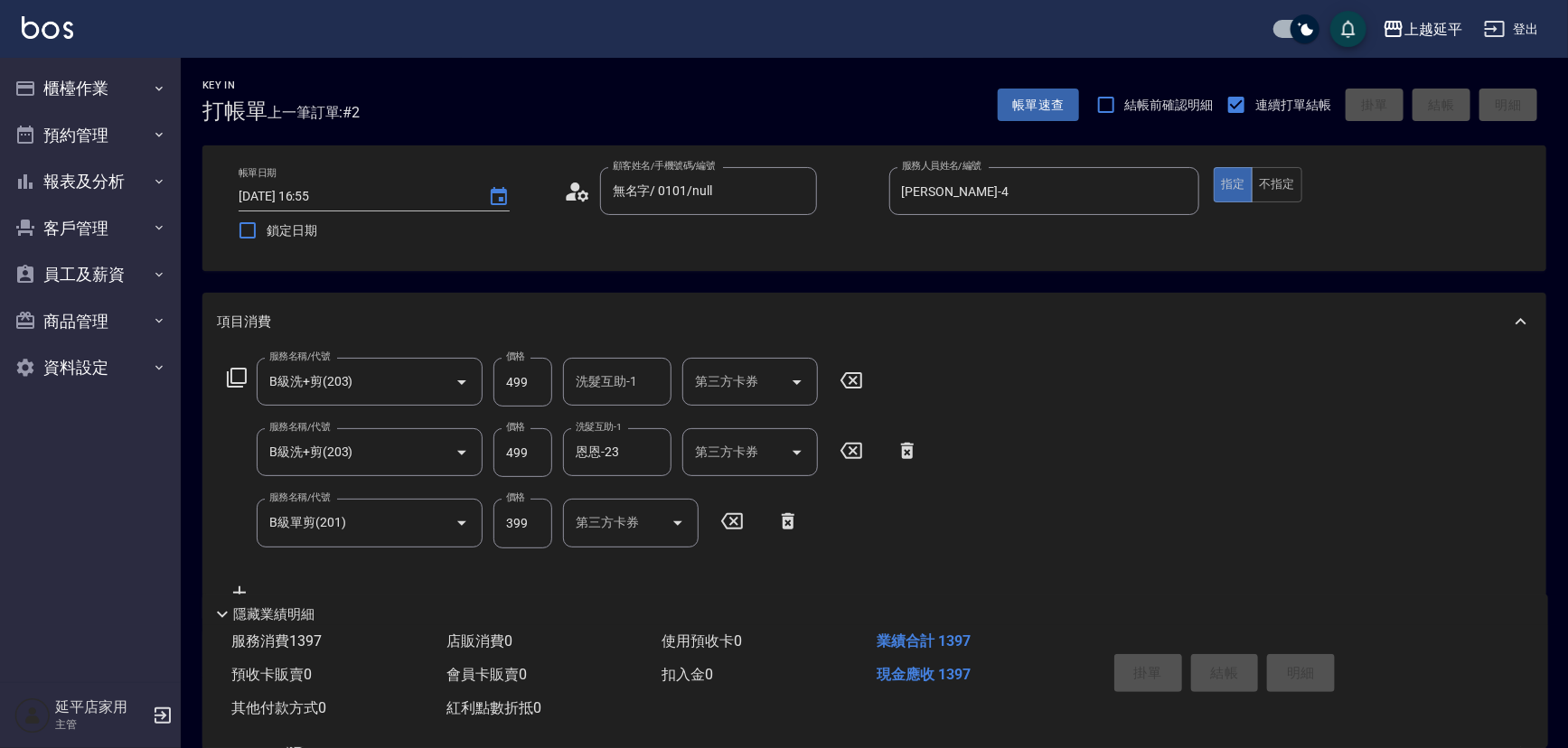
type input "[DATE] 16:56"
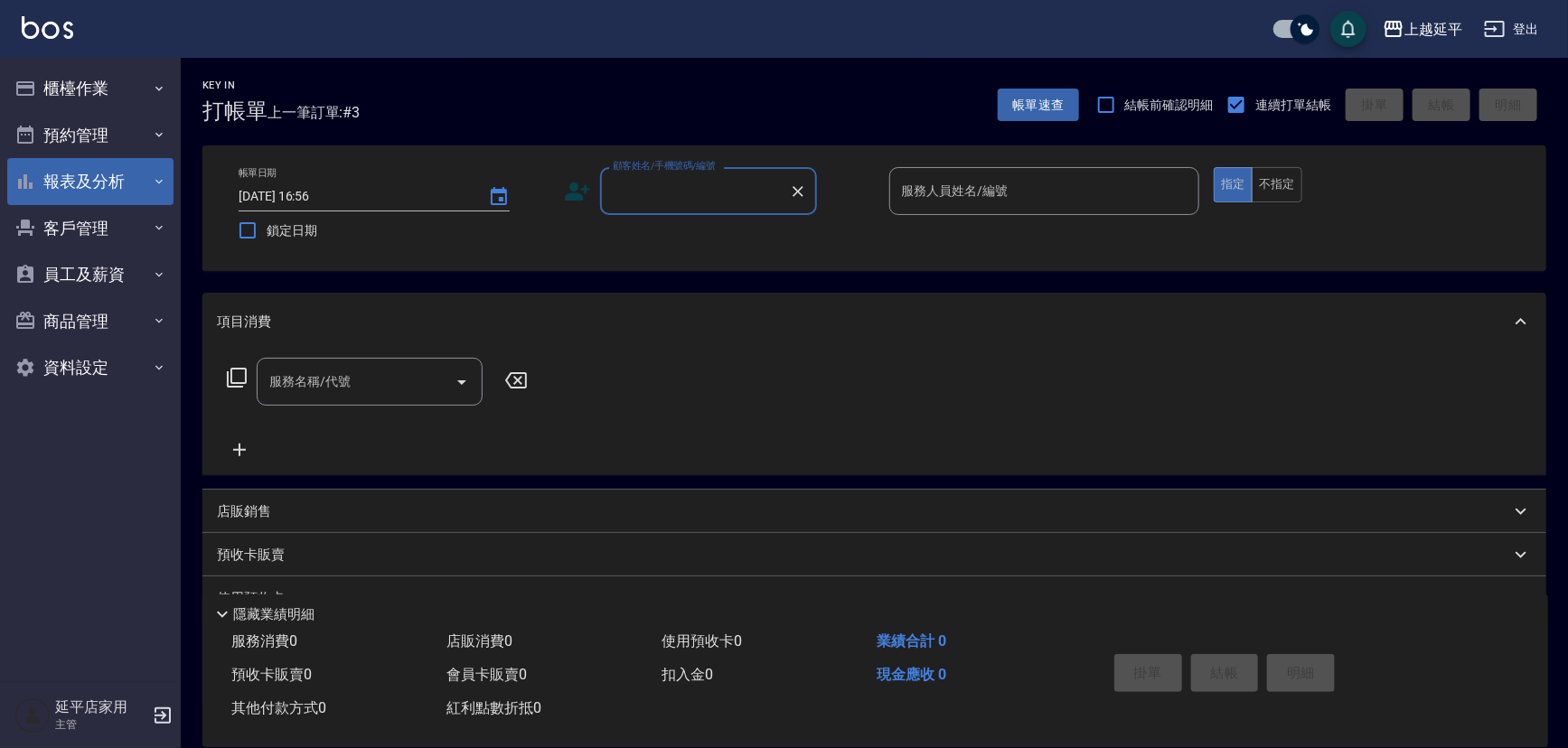
click at [124, 175] on button "報表及分析" at bounding box center [90, 181] width 167 height 47
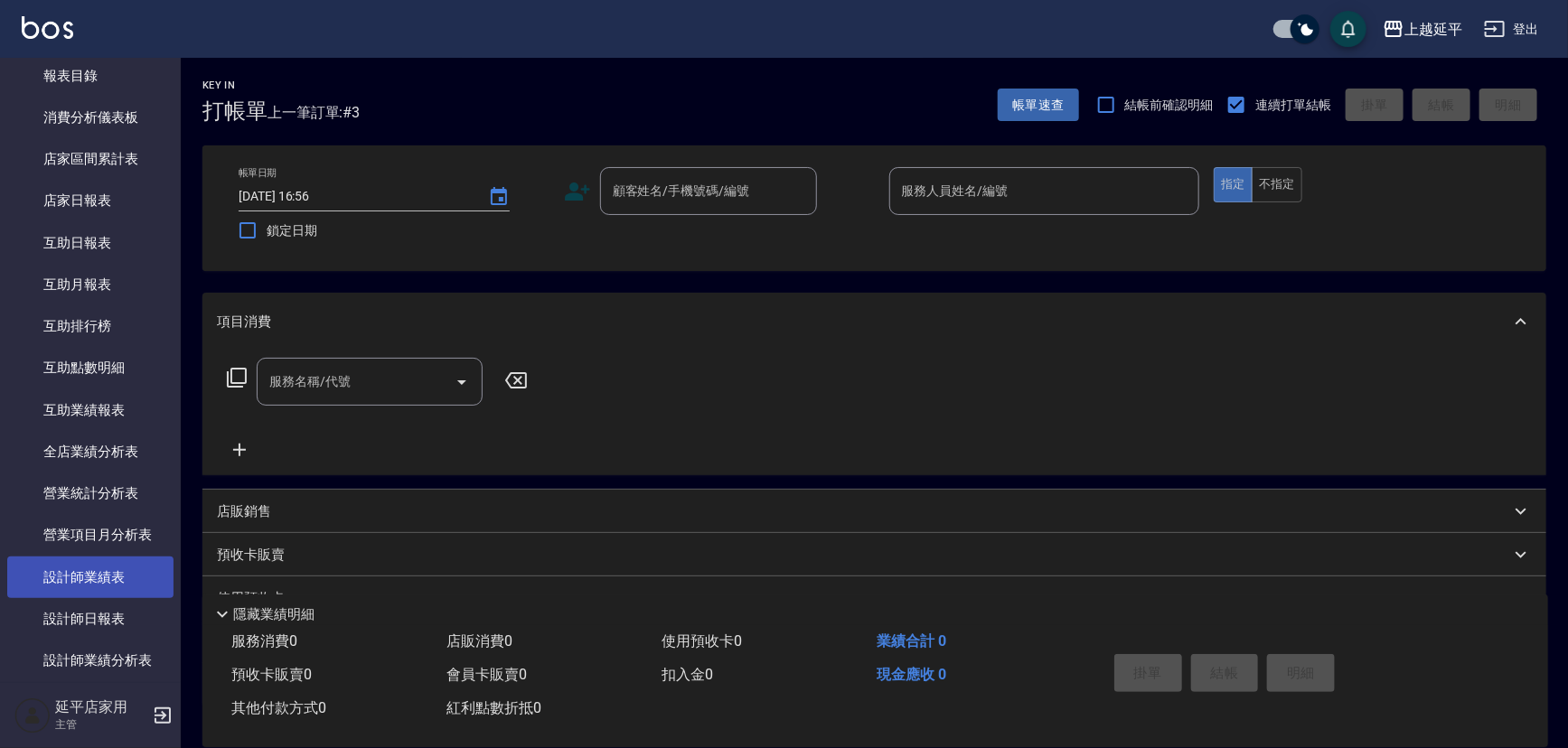
scroll to position [246, 0]
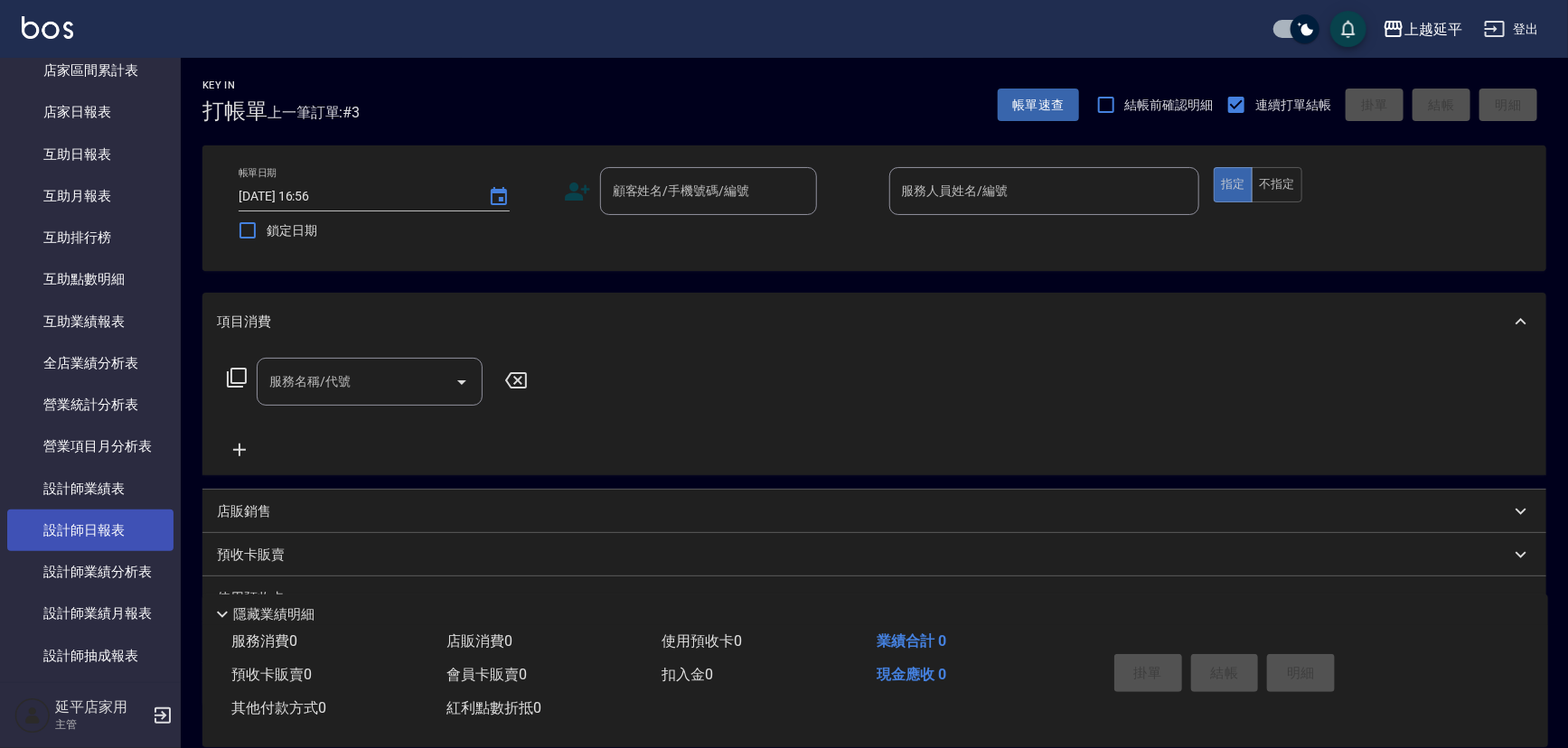
click at [106, 530] on link "設計師日報表" at bounding box center [90, 530] width 167 height 41
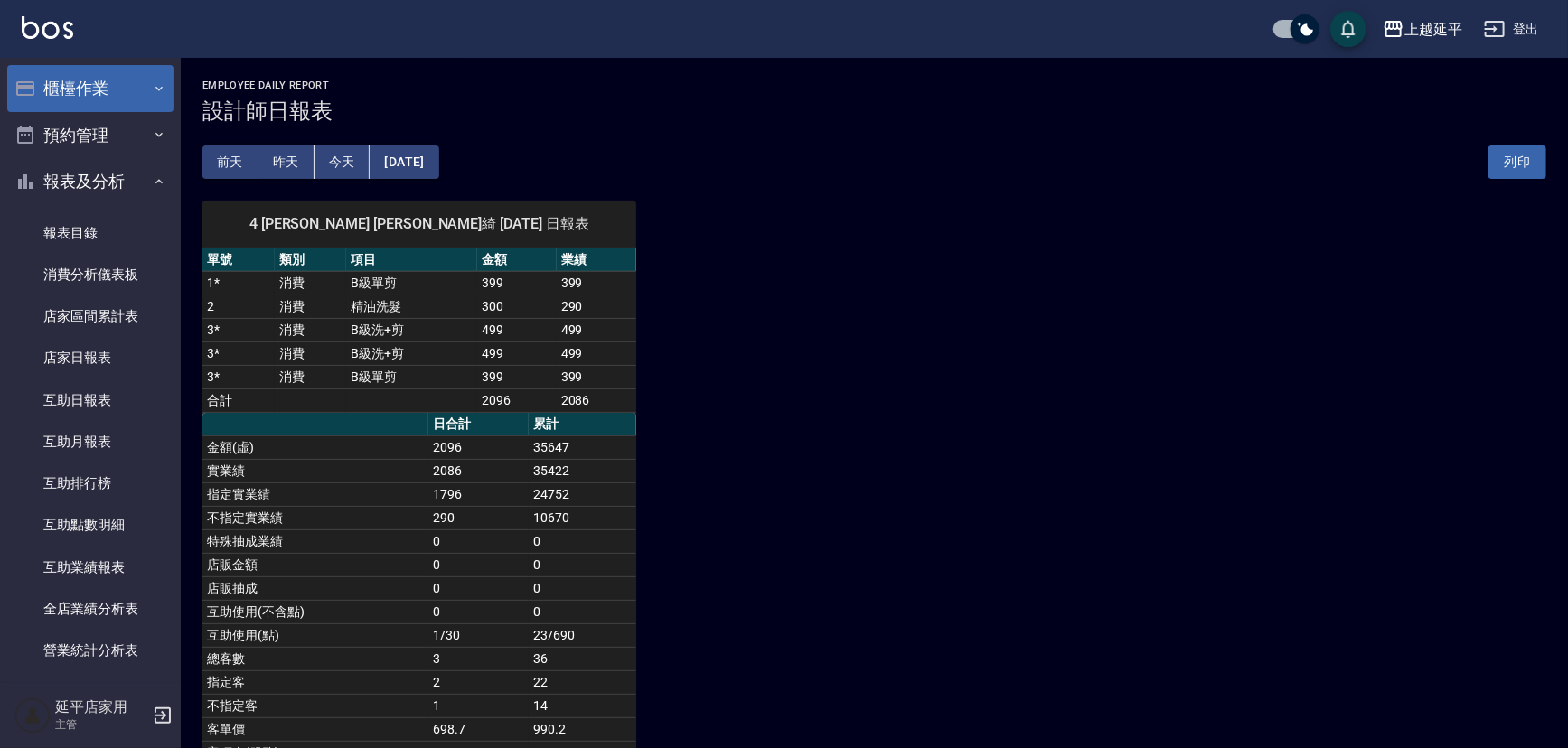
click at [89, 92] on button "櫃檯作業" at bounding box center [90, 88] width 167 height 47
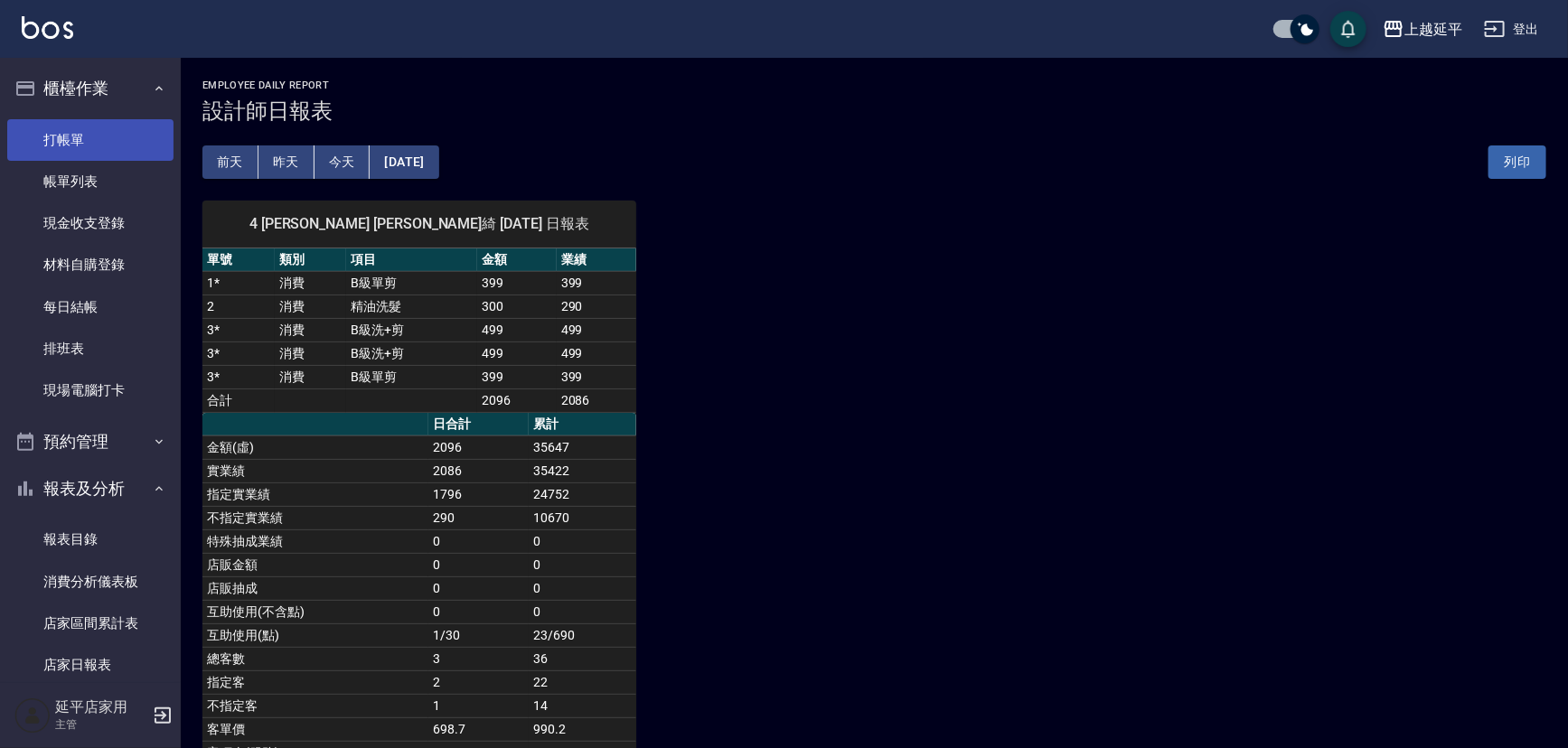
click at [96, 132] on link "打帳單" at bounding box center [90, 140] width 167 height 41
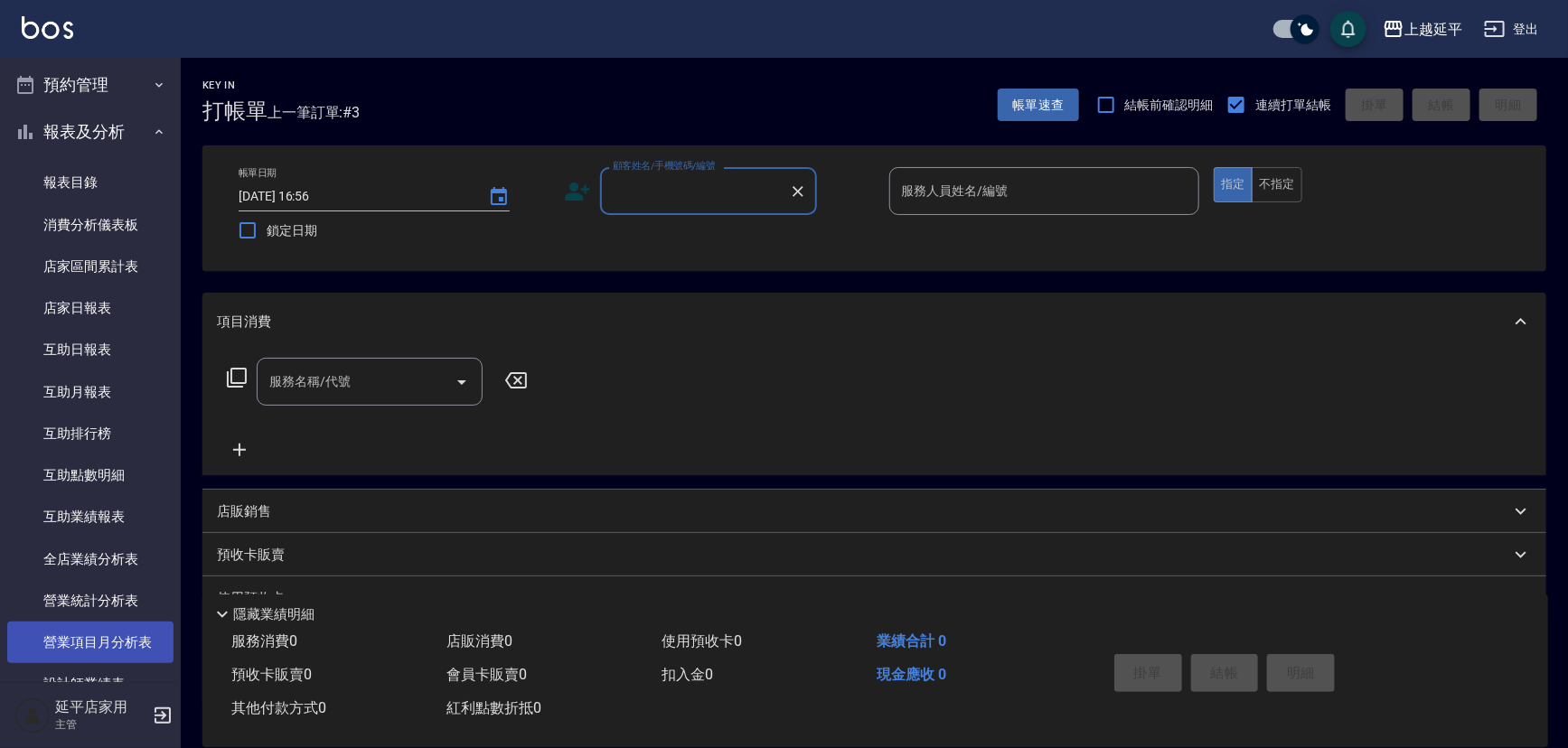
scroll to position [492, 0]
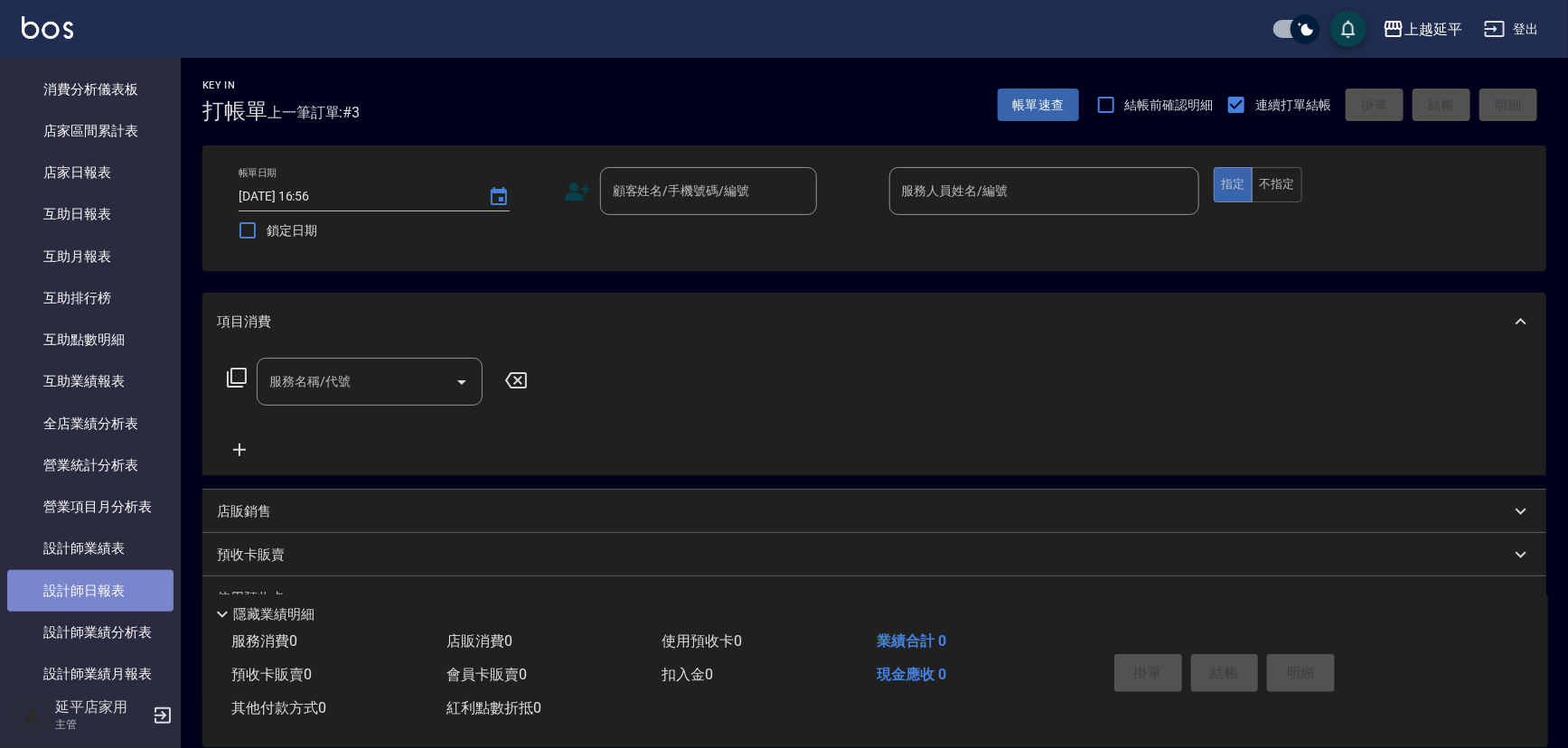
click at [116, 592] on link "設計師日報表" at bounding box center [90, 590] width 167 height 41
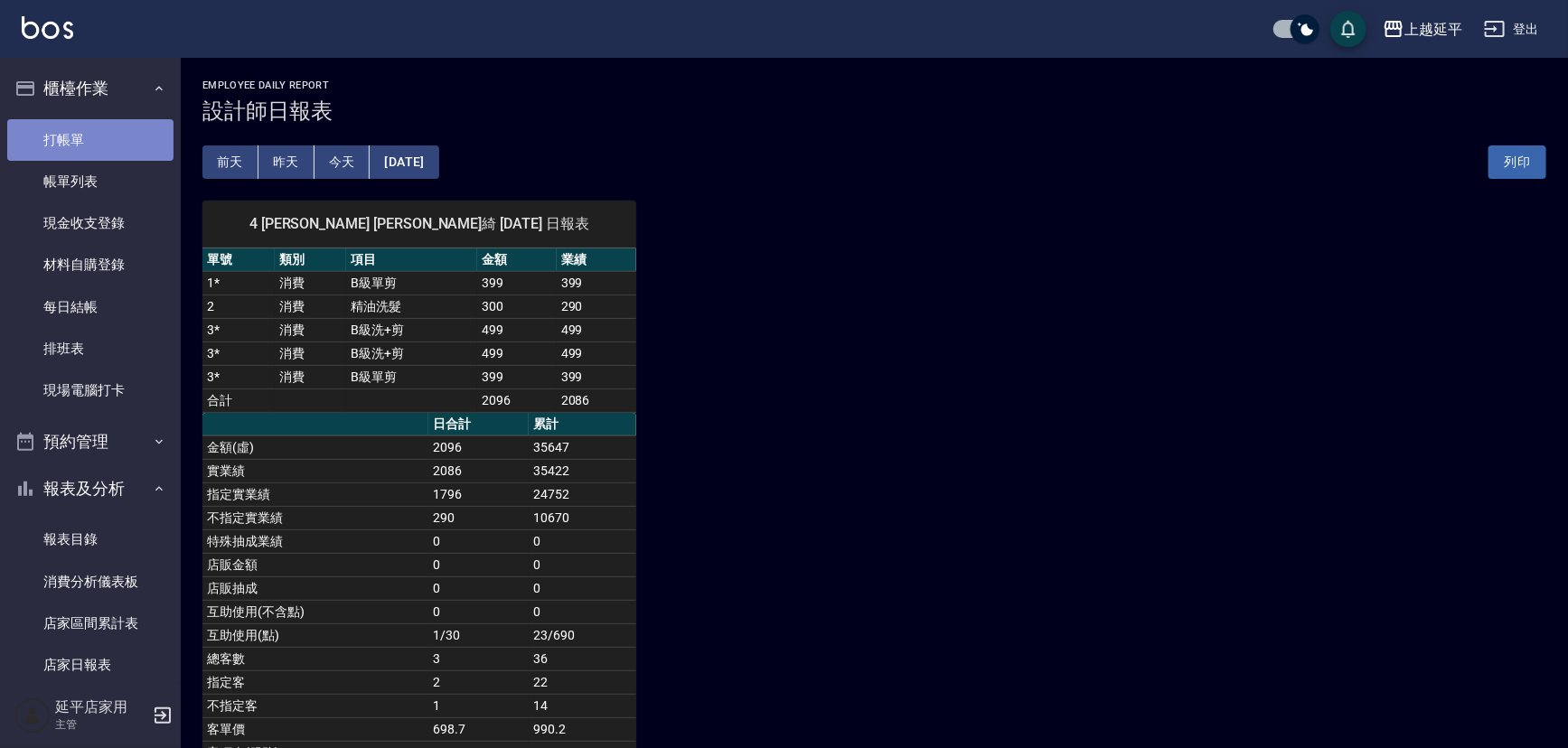
click at [110, 149] on link "打帳單" at bounding box center [90, 140] width 167 height 41
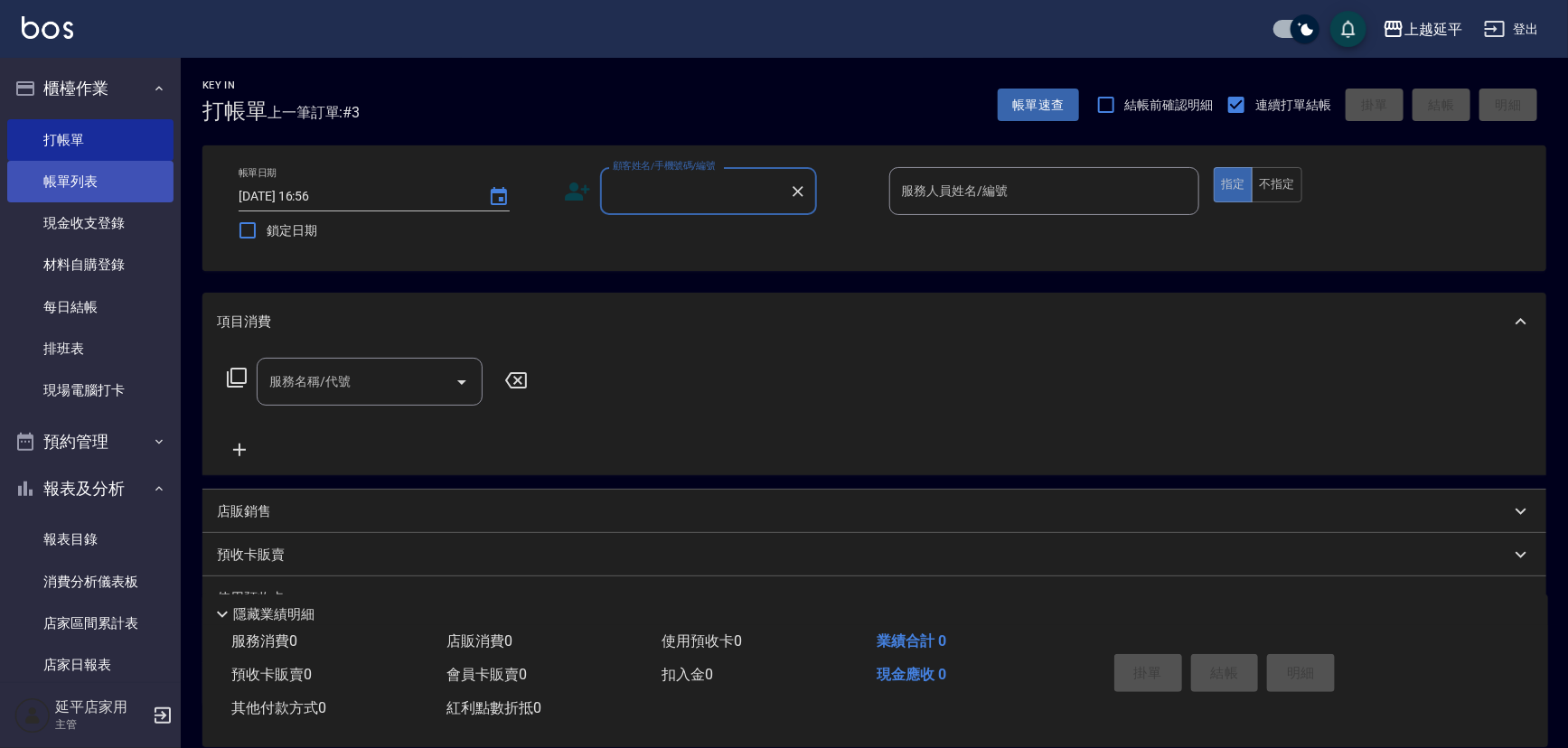
click at [98, 191] on link "帳單列表" at bounding box center [90, 181] width 167 height 41
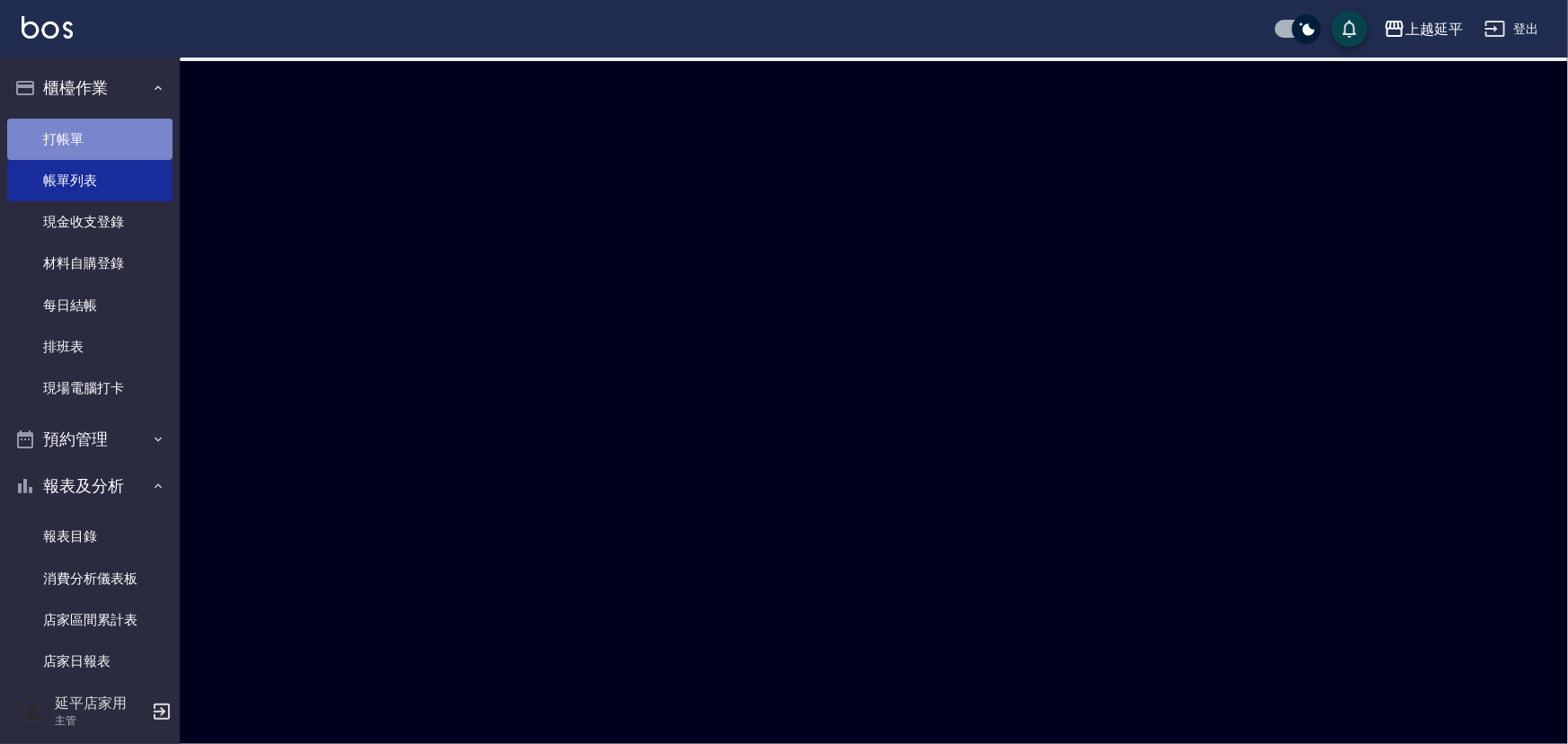
click at [111, 145] on link "打帳單" at bounding box center [90, 139] width 166 height 41
